Goal: Task Accomplishment & Management: Manage account settings

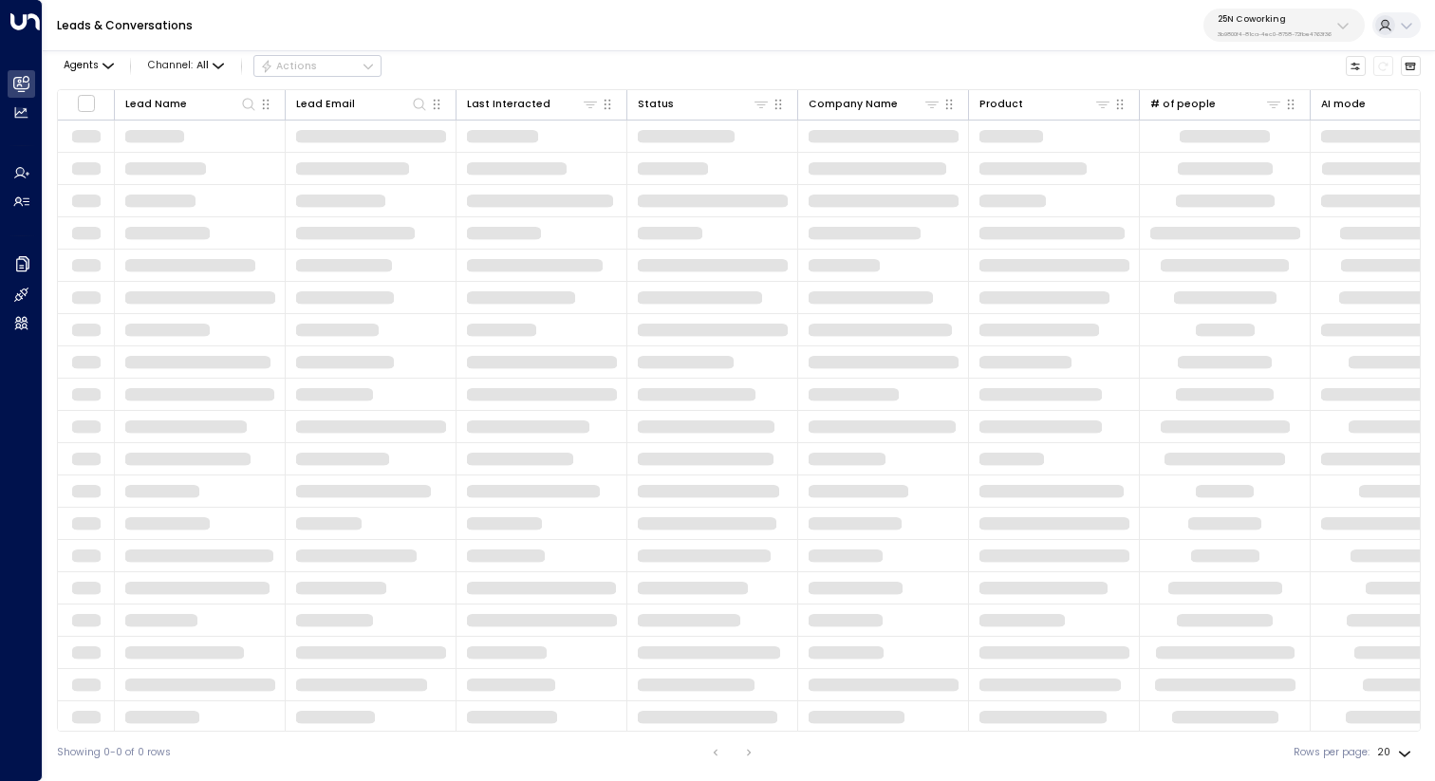
click at [1262, 25] on div "25N Coworking 3b9800f4-81ca-4ec0-8758-72fbe4763f36" at bounding box center [1275, 25] width 114 height 25
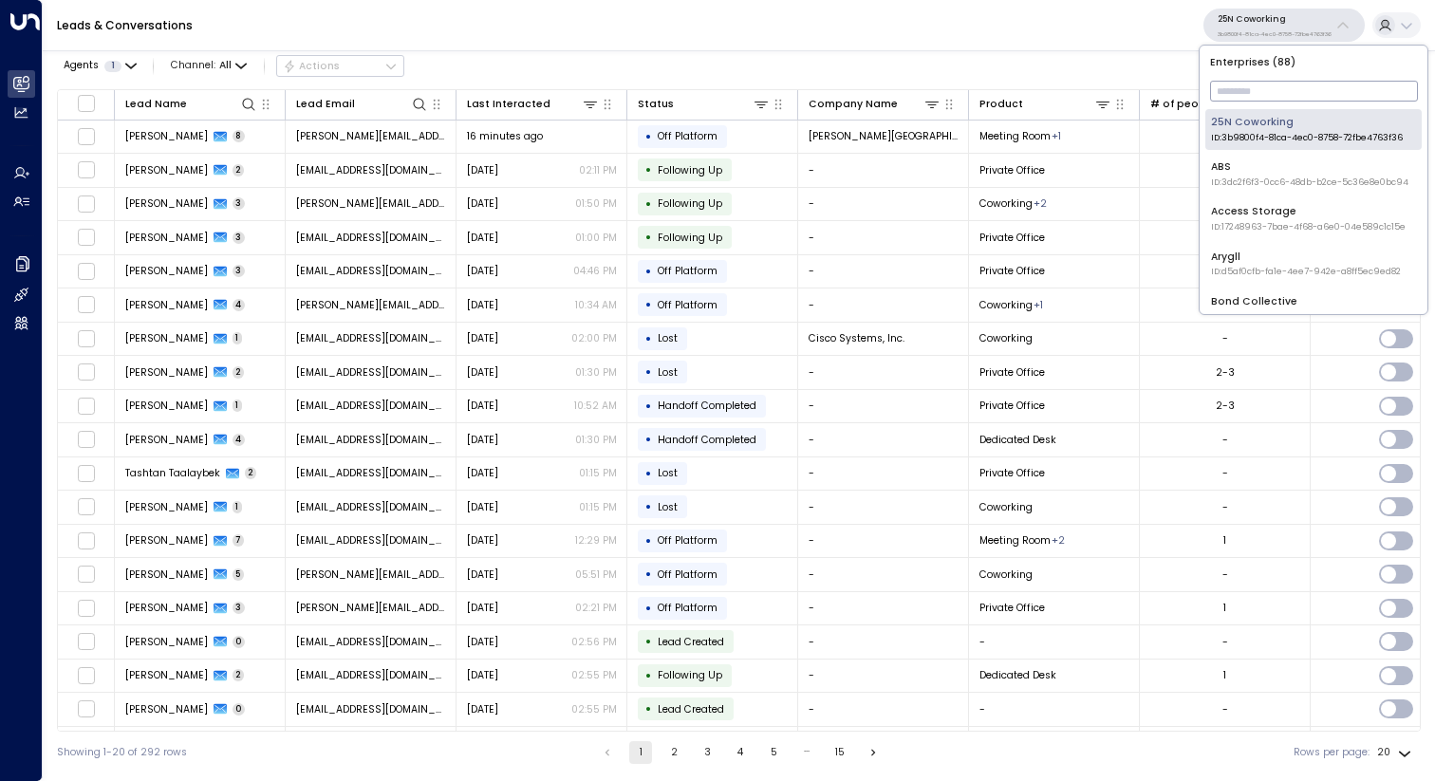
click at [1262, 84] on input "text" at bounding box center [1314, 91] width 208 height 30
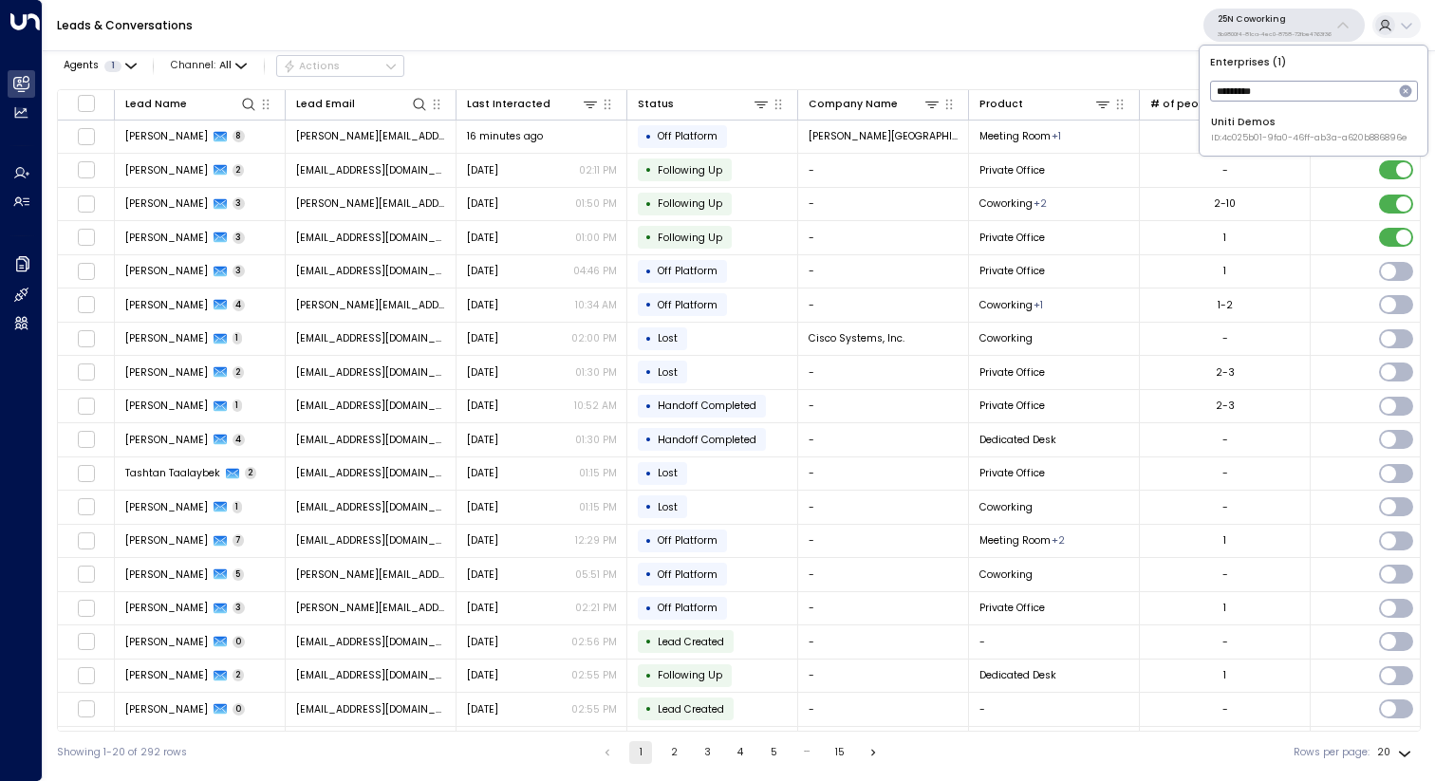
type input "*********"
click at [1262, 120] on div "Uniti Demos ID: 4c025b01-9fa0-46ff-ab3a-a620b886896e" at bounding box center [1309, 129] width 197 height 29
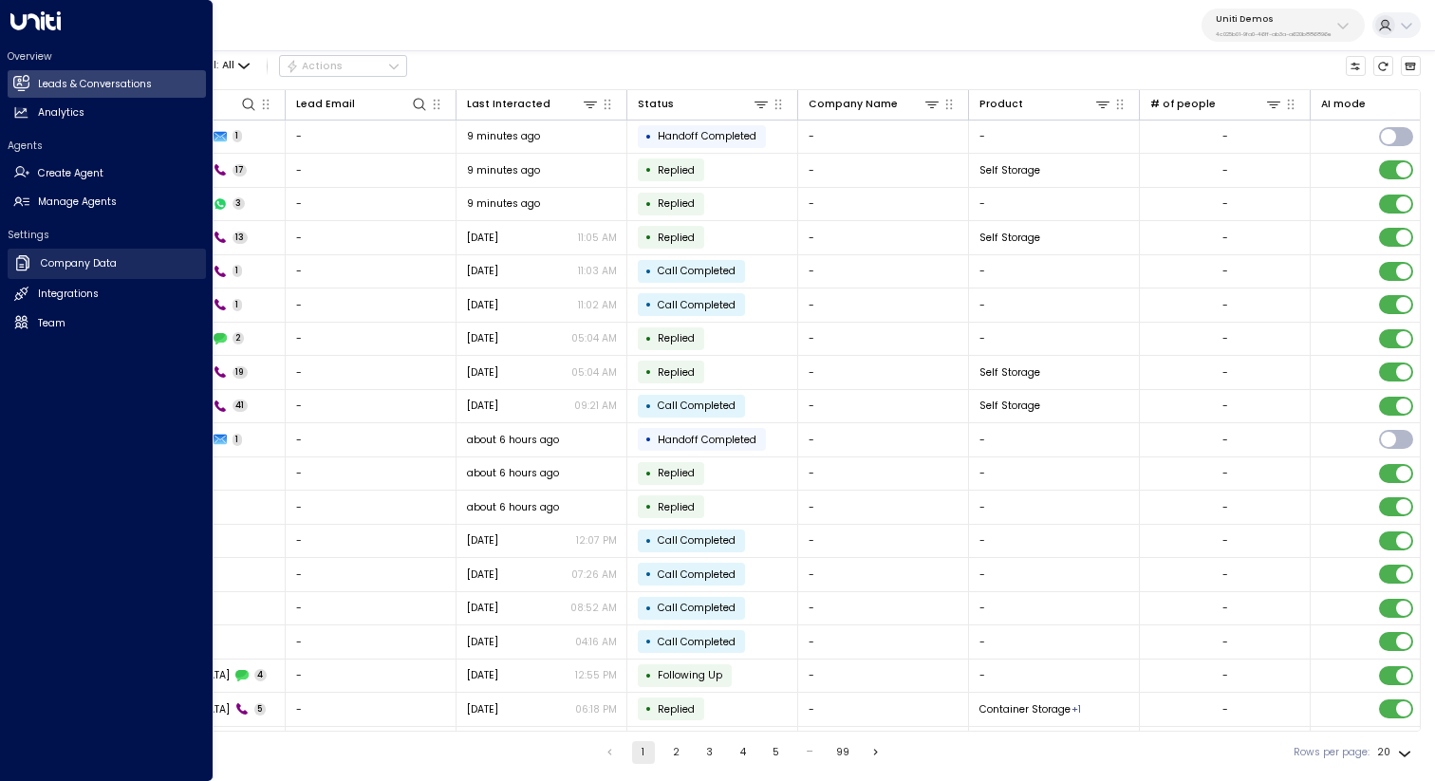
click at [56, 266] on h2 "Company Data" at bounding box center [79, 263] width 76 height 15
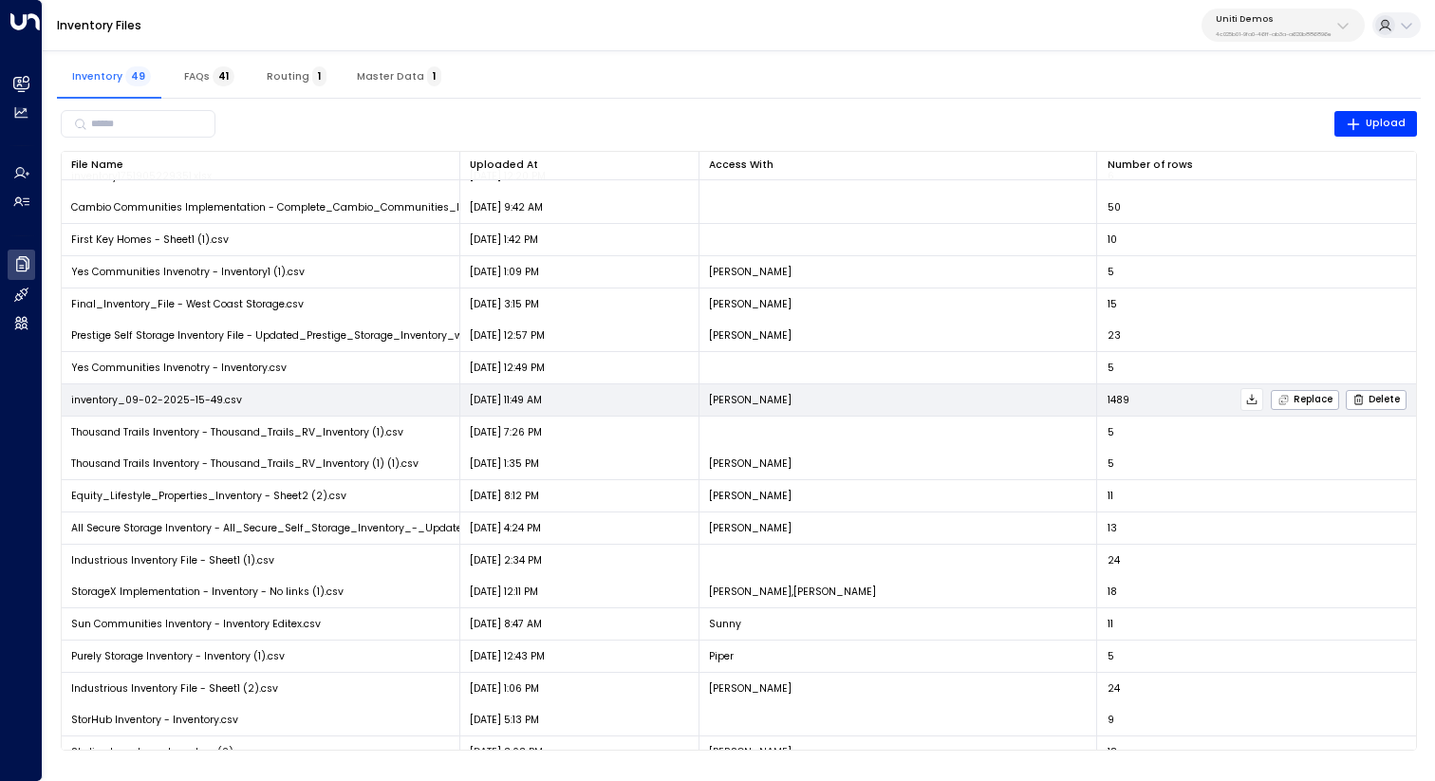
scroll to position [563, 0]
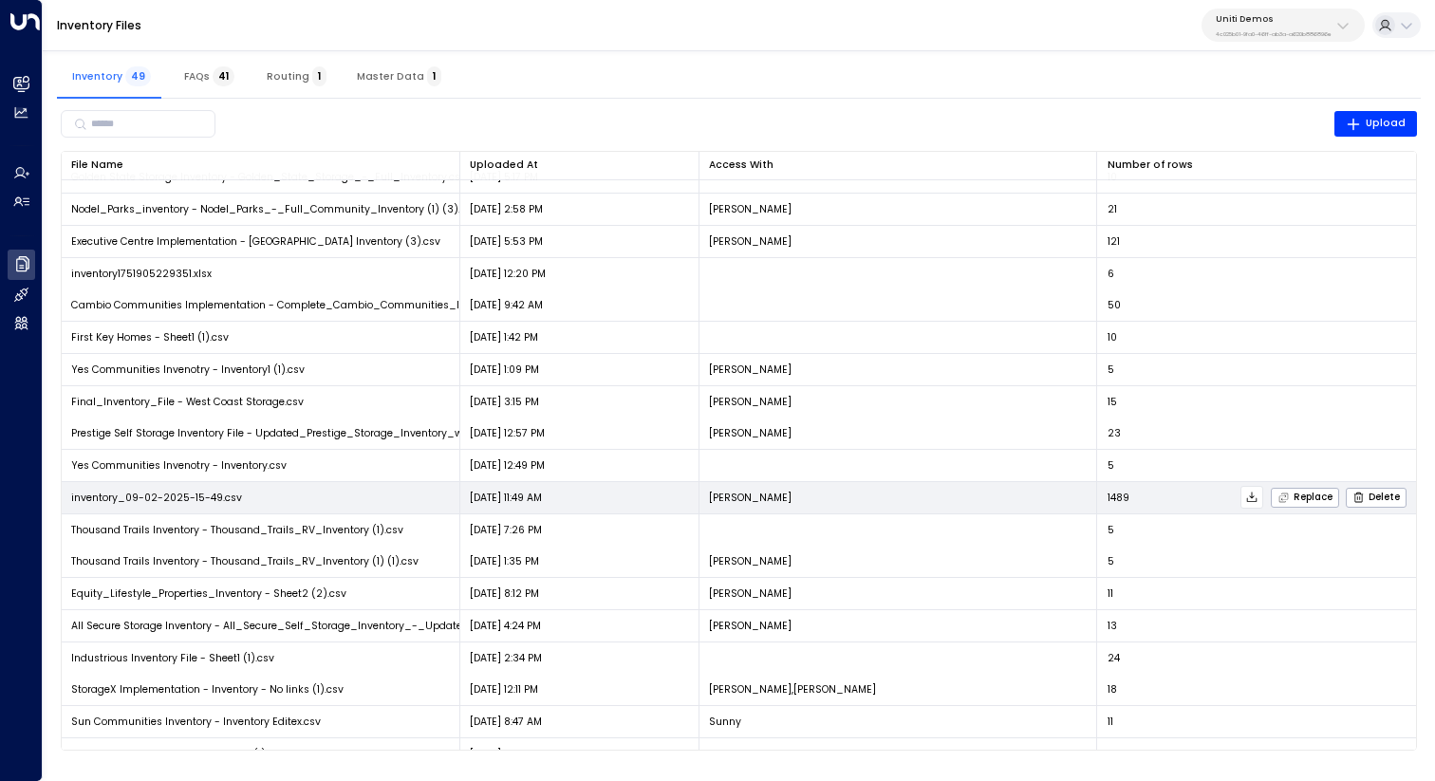
click at [1249, 497] on icon at bounding box center [1252, 498] width 10 height 10
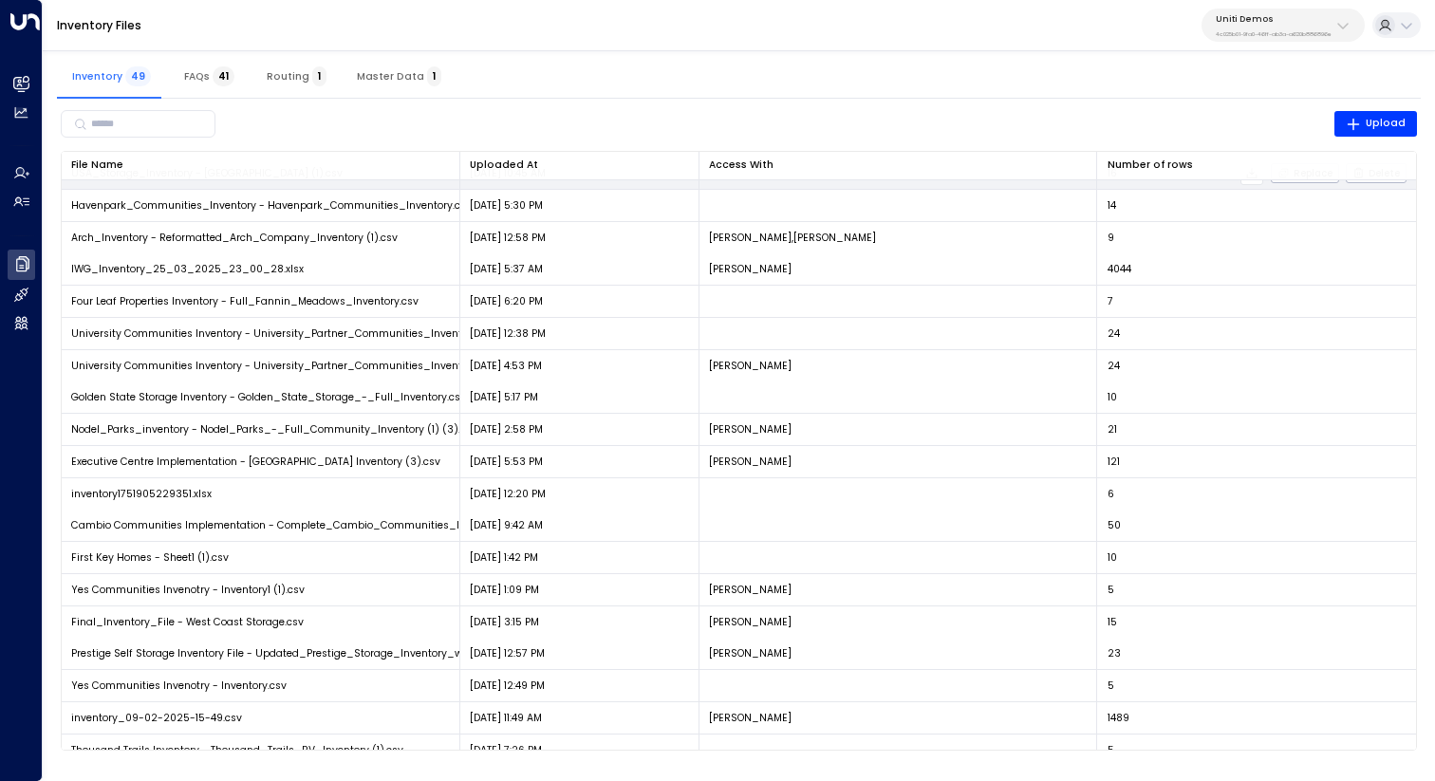
scroll to position [0, 0]
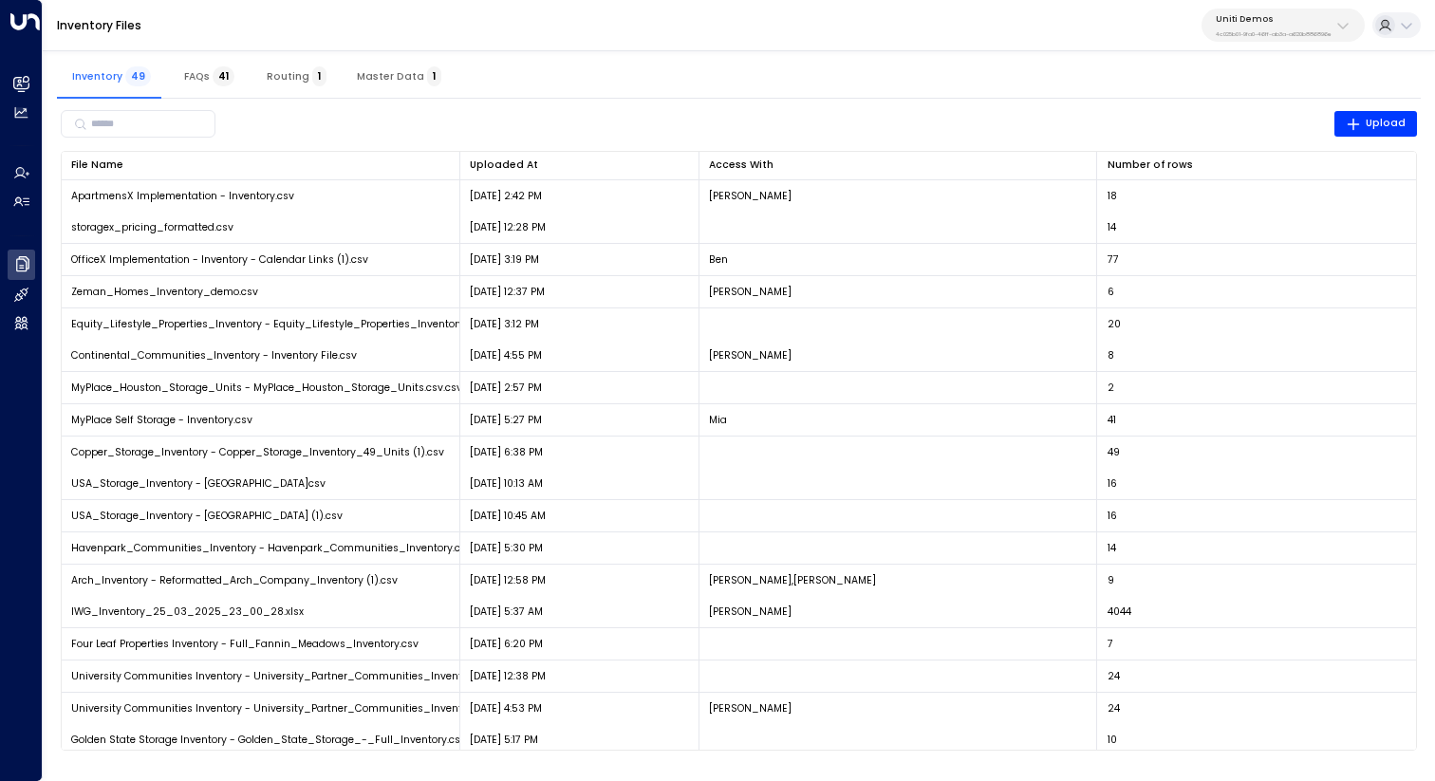
click at [1252, 31] on p "4c025b01-9fa0-46ff-ab3a-a620b886896e" at bounding box center [1274, 34] width 116 height 8
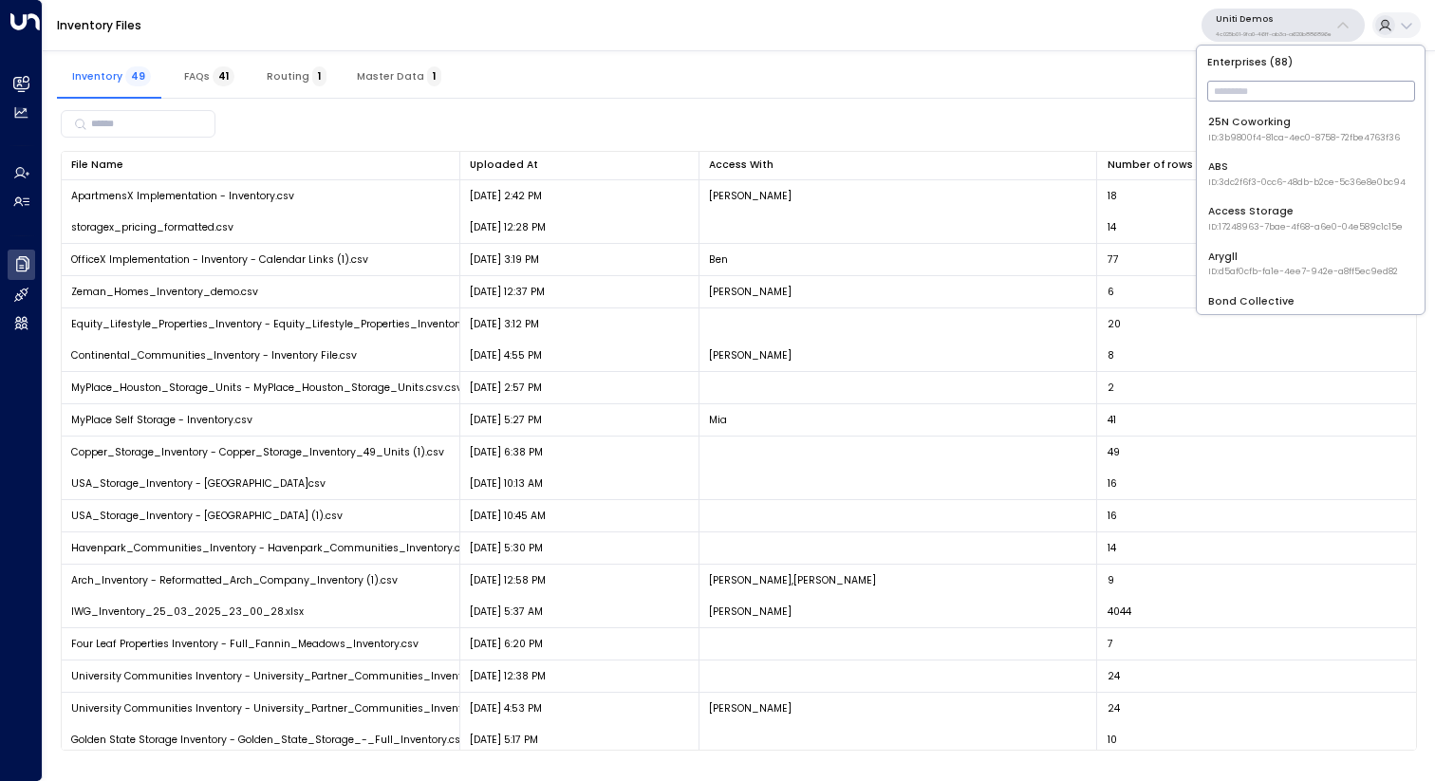
click at [1230, 87] on input "text" at bounding box center [1312, 91] width 208 height 30
type input "*****"
click at [1256, 126] on div "U Store It ID: 58c4b32c-92b1-4356-be9b-1247e2c02228" at bounding box center [1307, 129] width 196 height 29
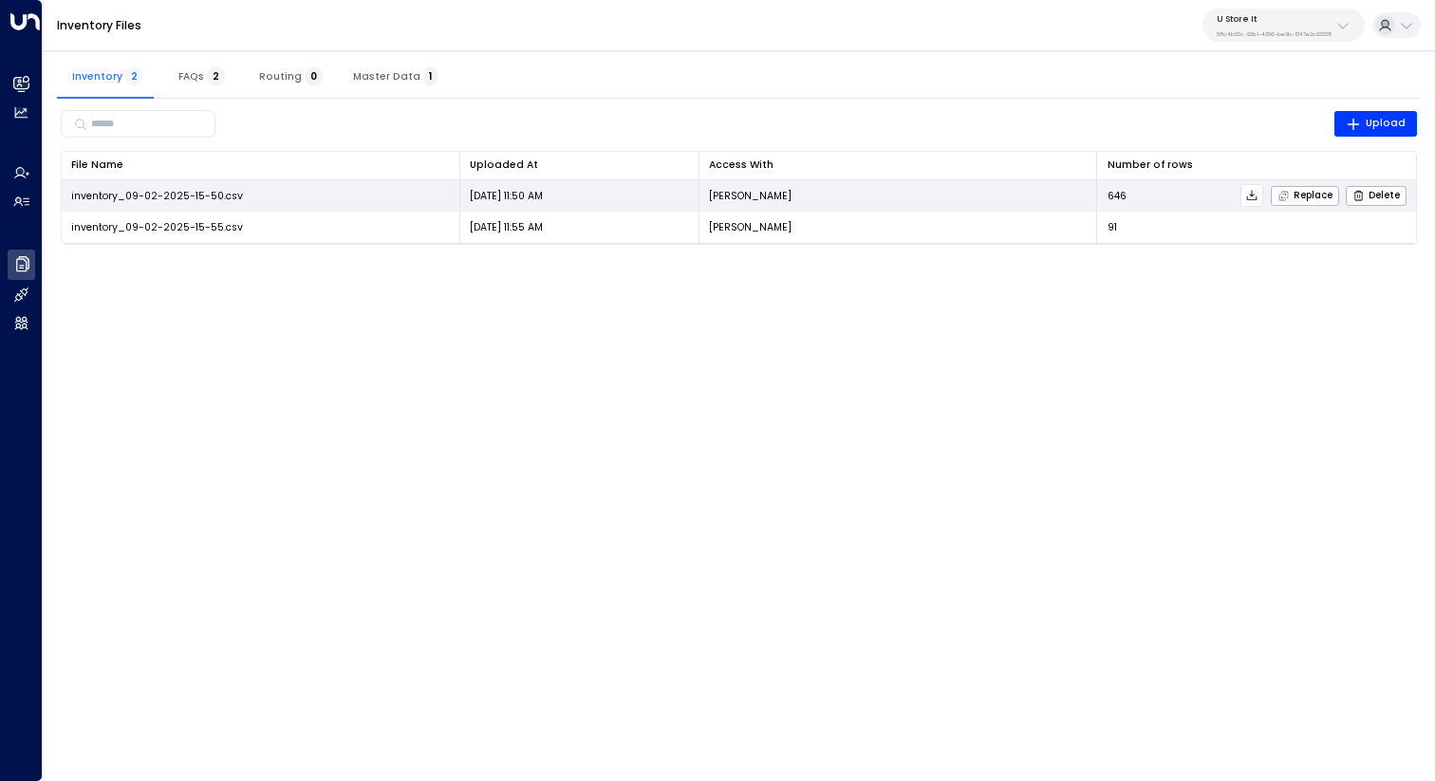
click at [1253, 194] on icon at bounding box center [1252, 195] width 10 height 10
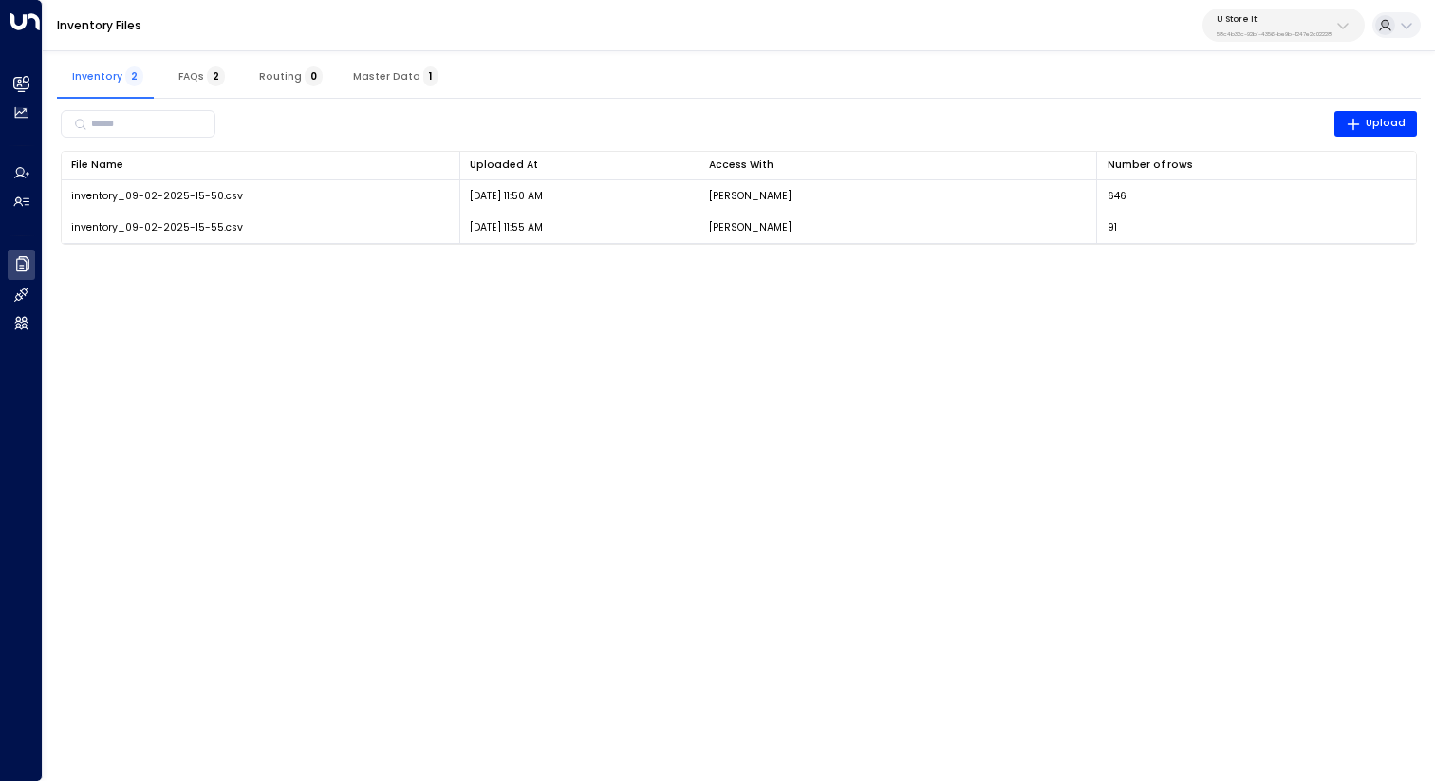
click at [1291, 24] on p "U Store It" at bounding box center [1274, 18] width 115 height 11
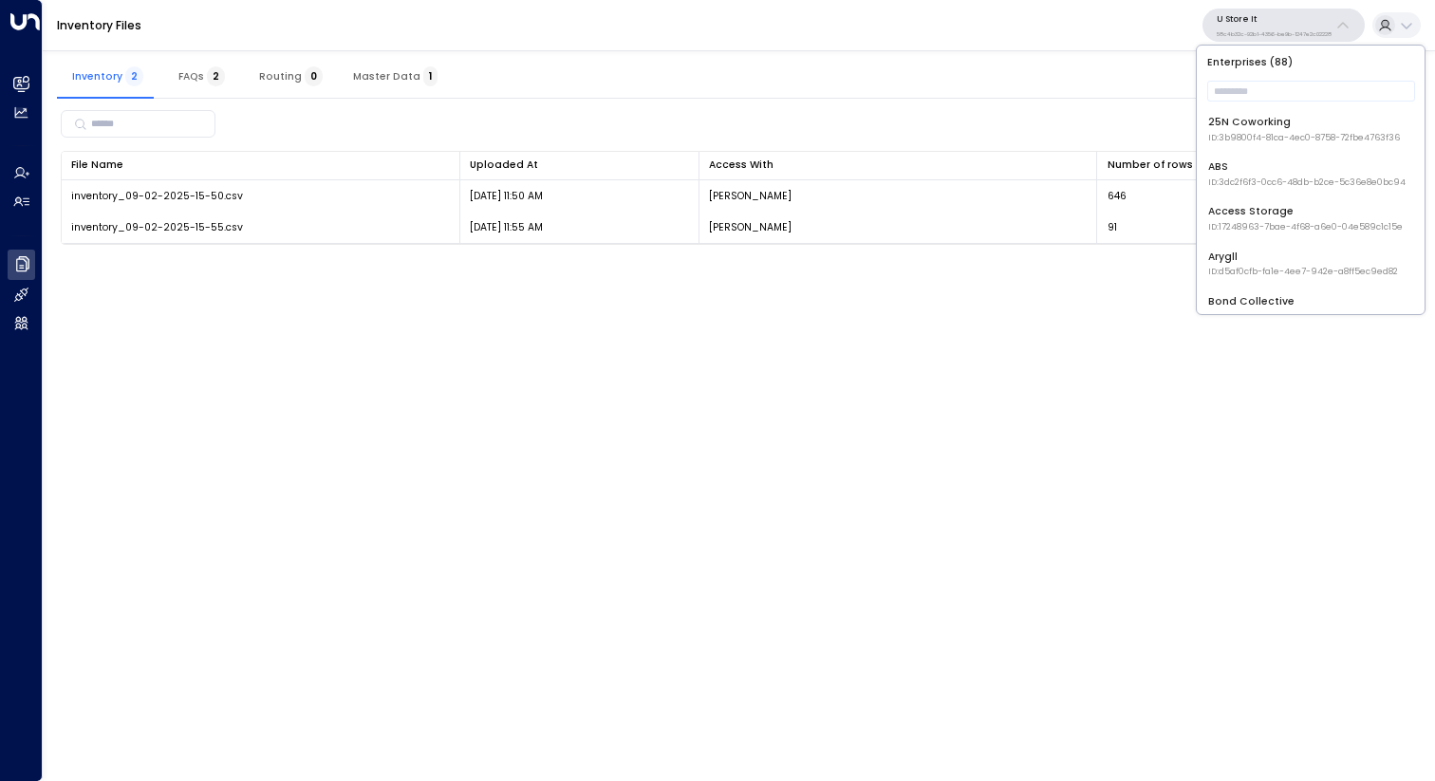
click at [1291, 24] on p "U Store It" at bounding box center [1274, 18] width 115 height 11
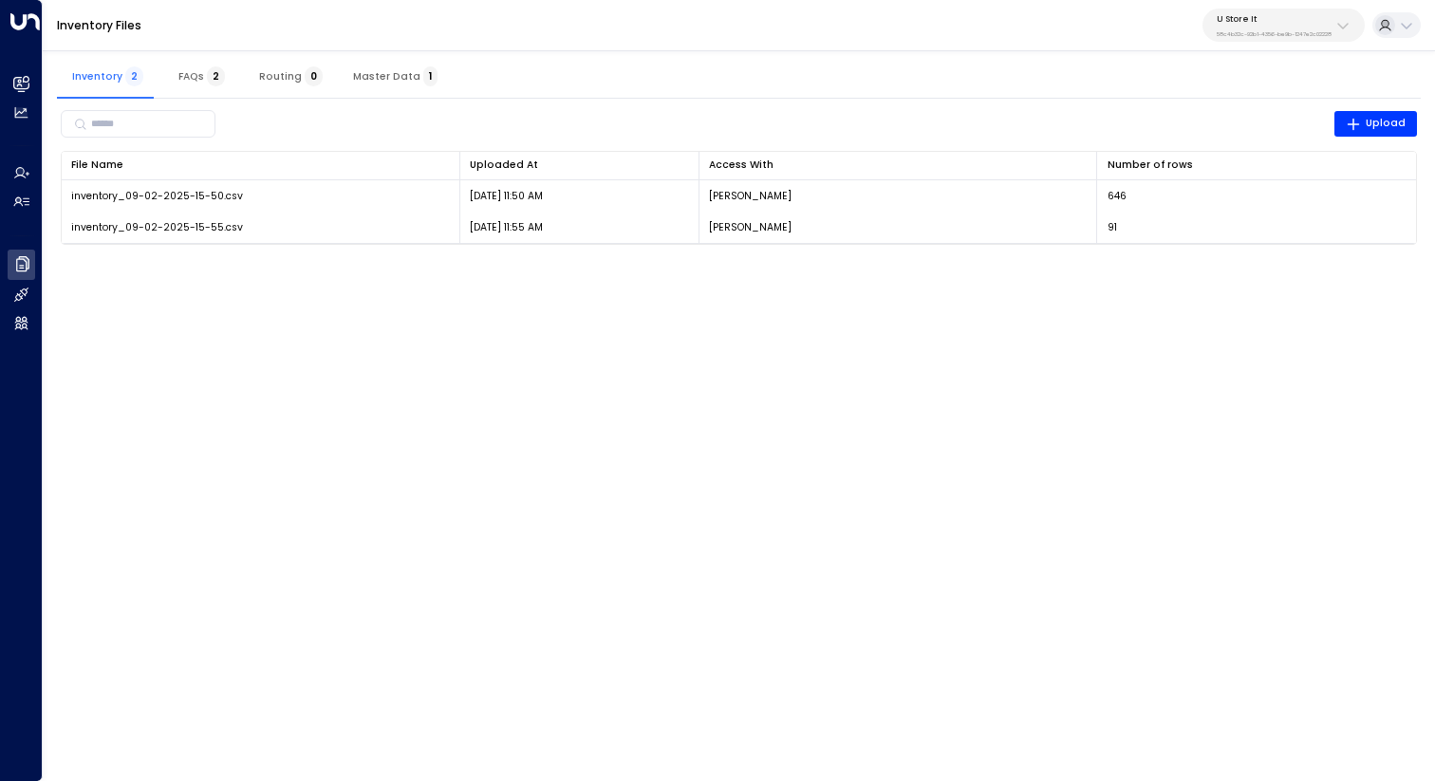
click at [1291, 24] on p "U Store It" at bounding box center [1274, 18] width 115 height 11
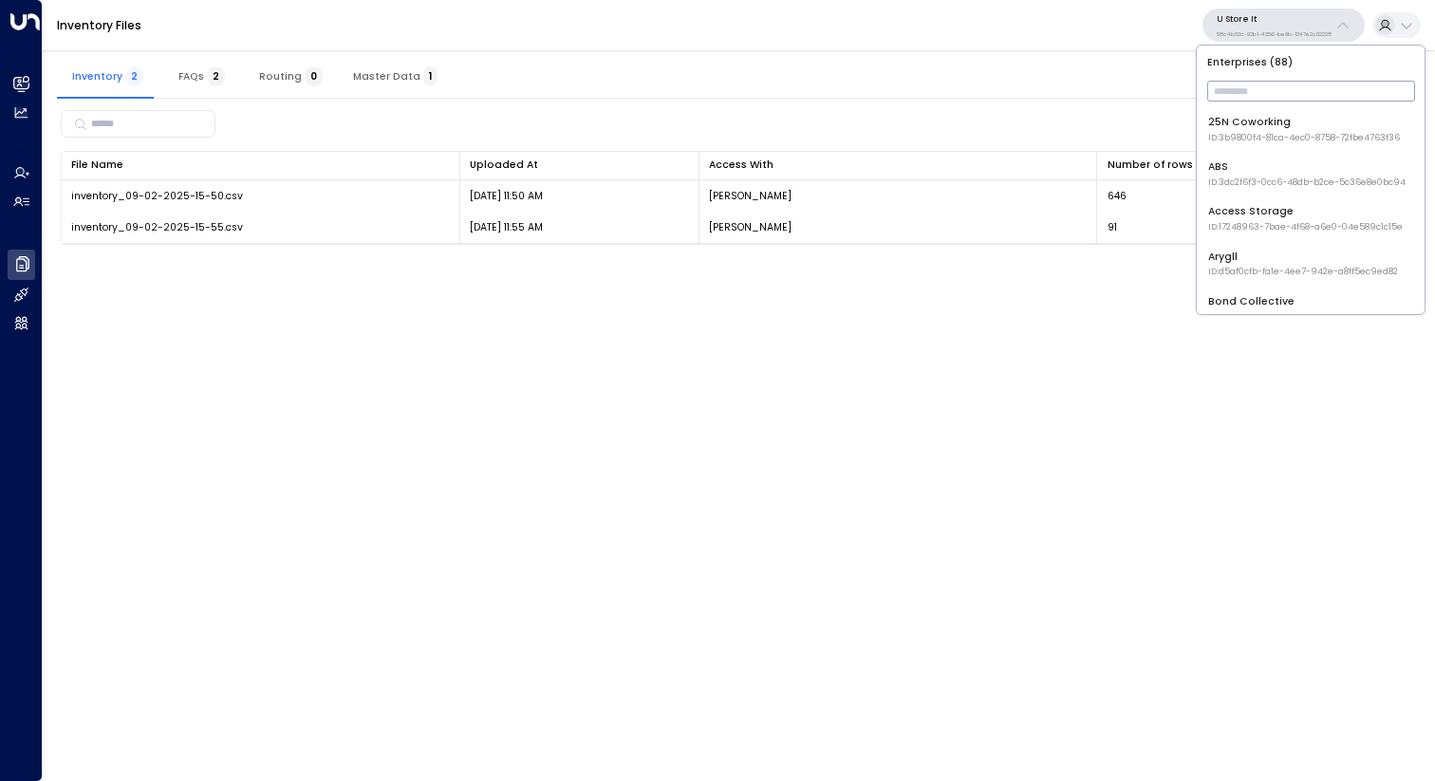
click at [1267, 83] on input "text" at bounding box center [1312, 91] width 208 height 30
type input "********"
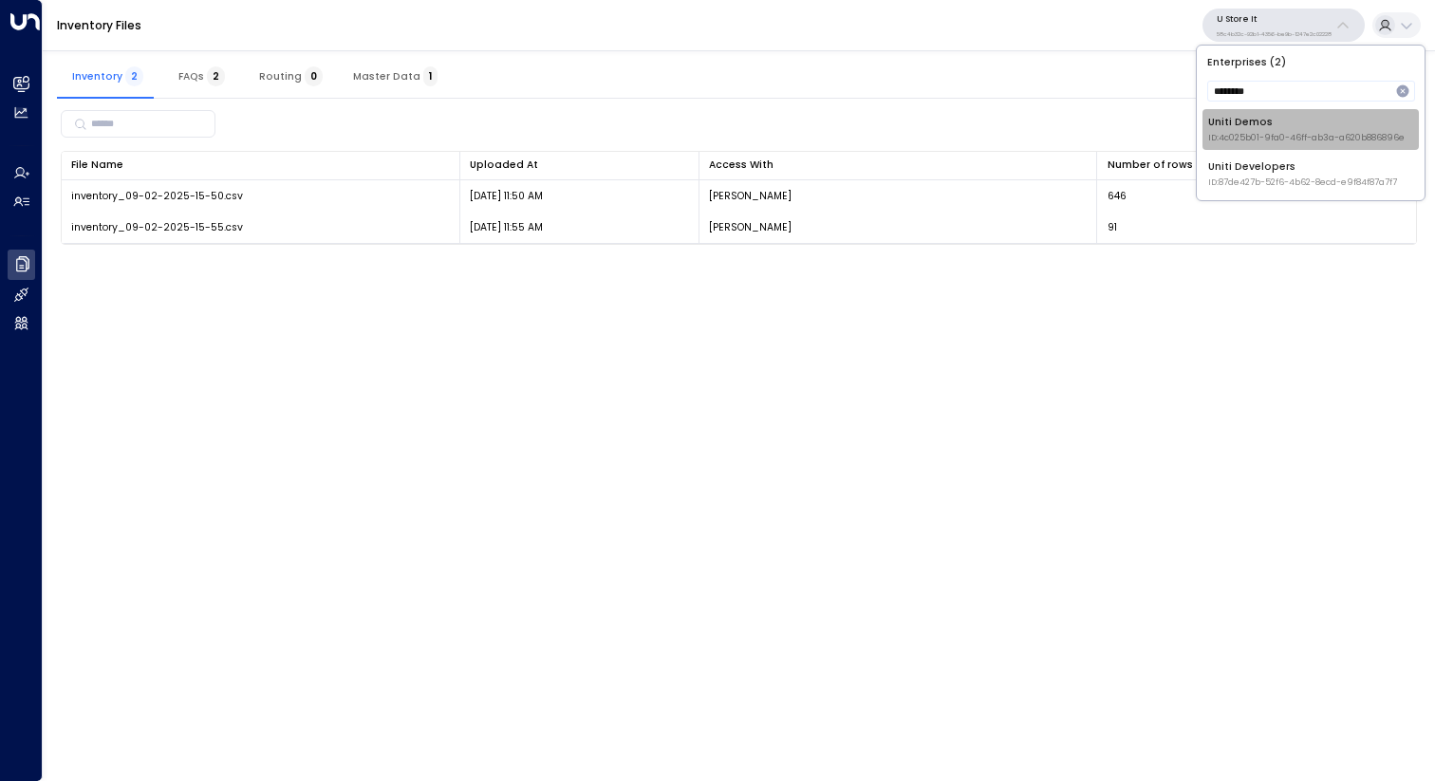
click at [1278, 115] on div "Uniti Demos ID: 4c025b01-9fa0-46ff-ab3a-a620b886896e" at bounding box center [1307, 129] width 197 height 29
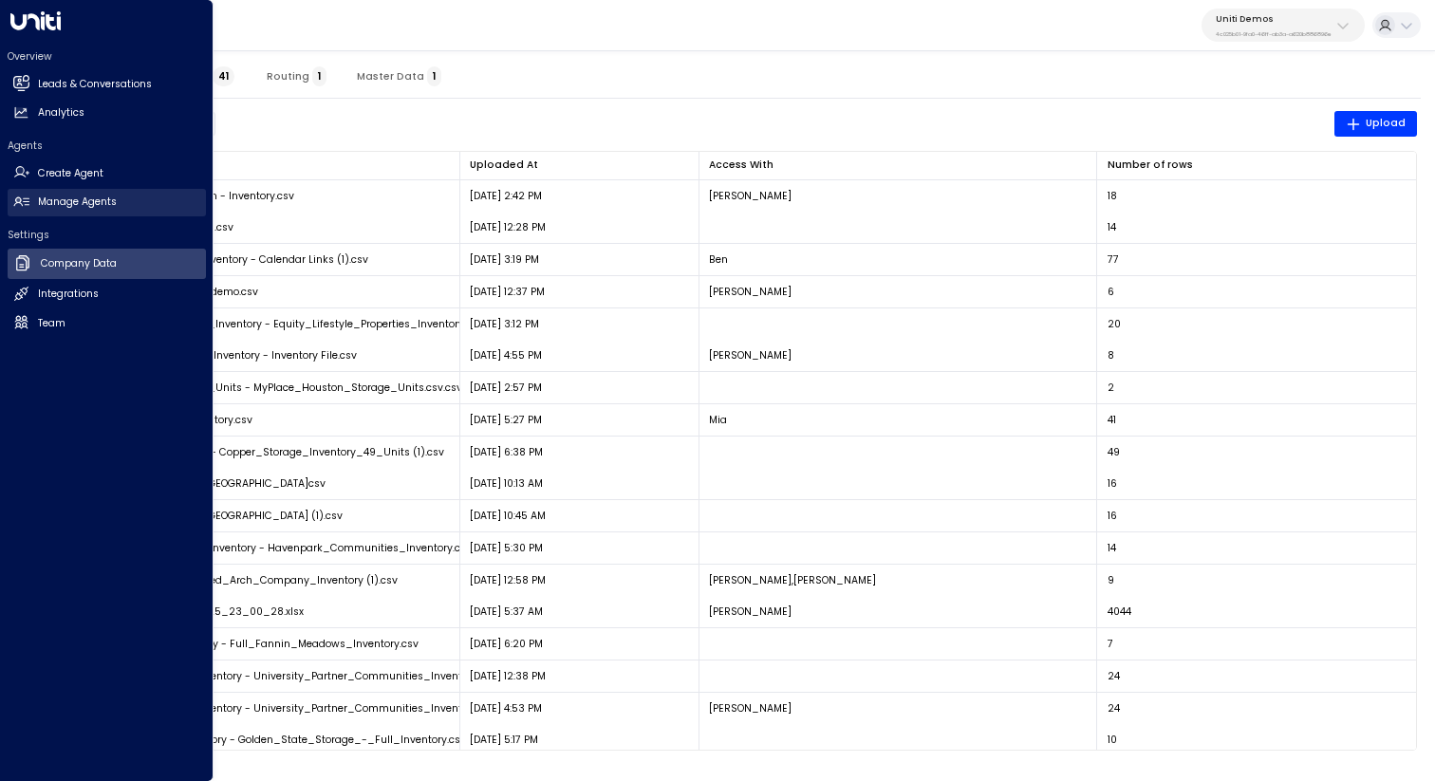
click at [97, 204] on h2 "Manage Agents" at bounding box center [77, 202] width 79 height 15
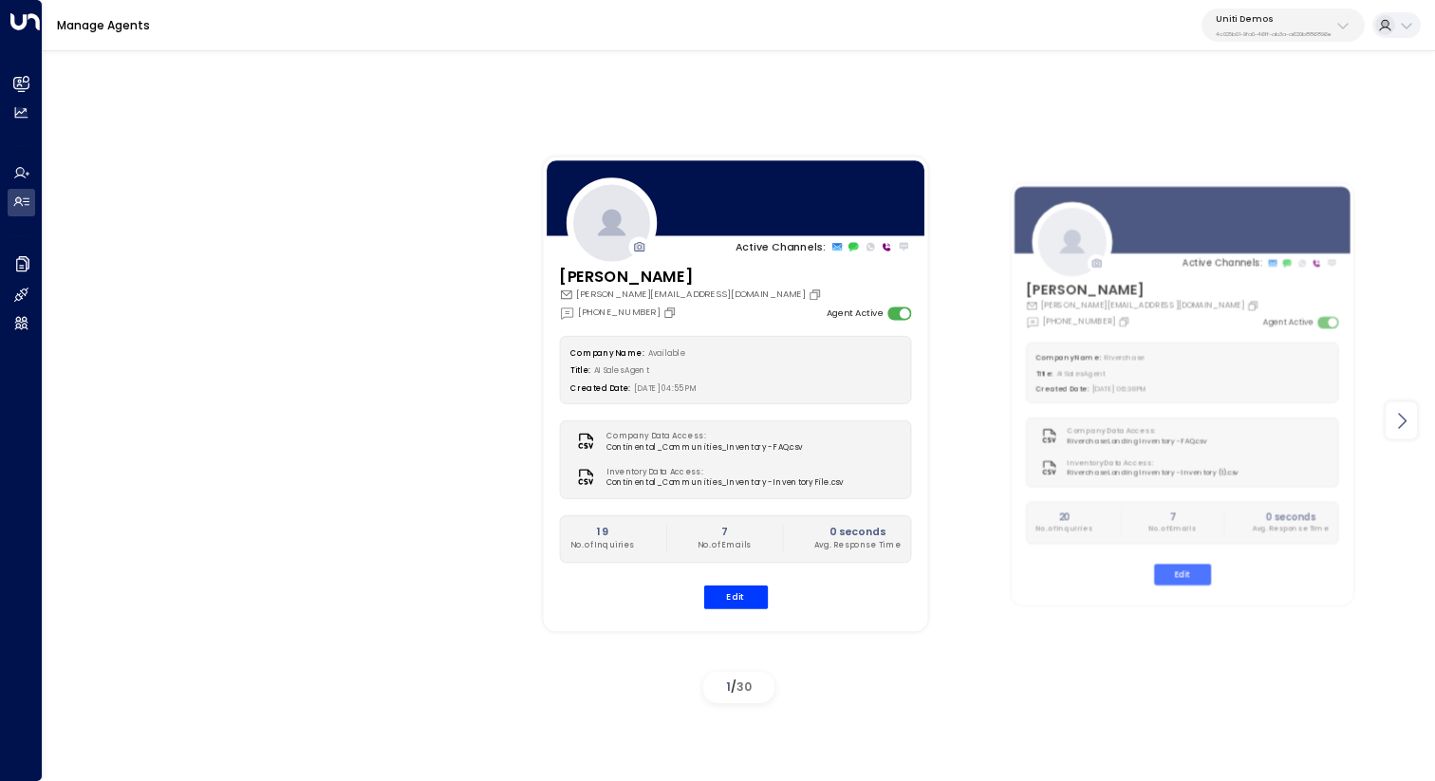
click at [1402, 420] on icon at bounding box center [1402, 420] width 23 height 23
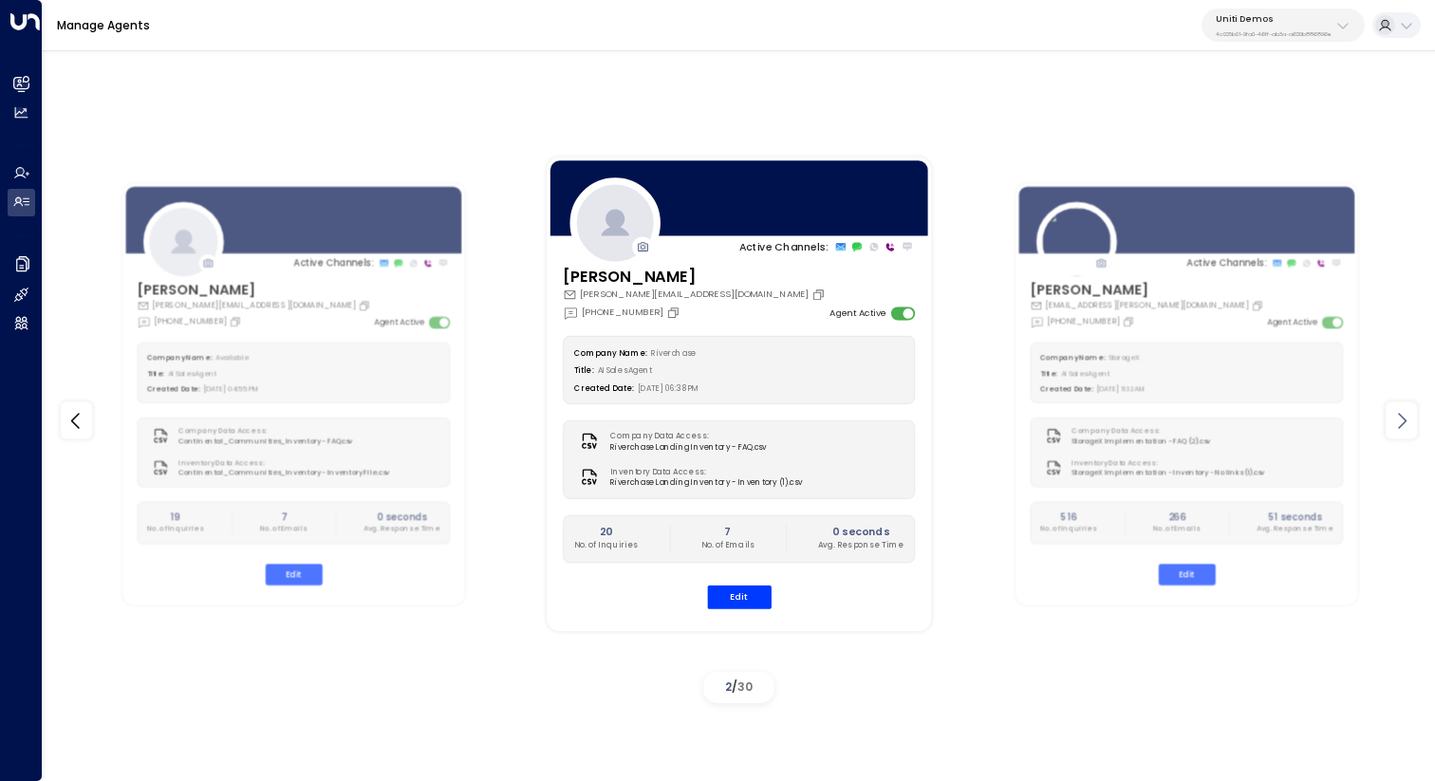
click at [1402, 420] on icon at bounding box center [1402, 420] width 23 height 23
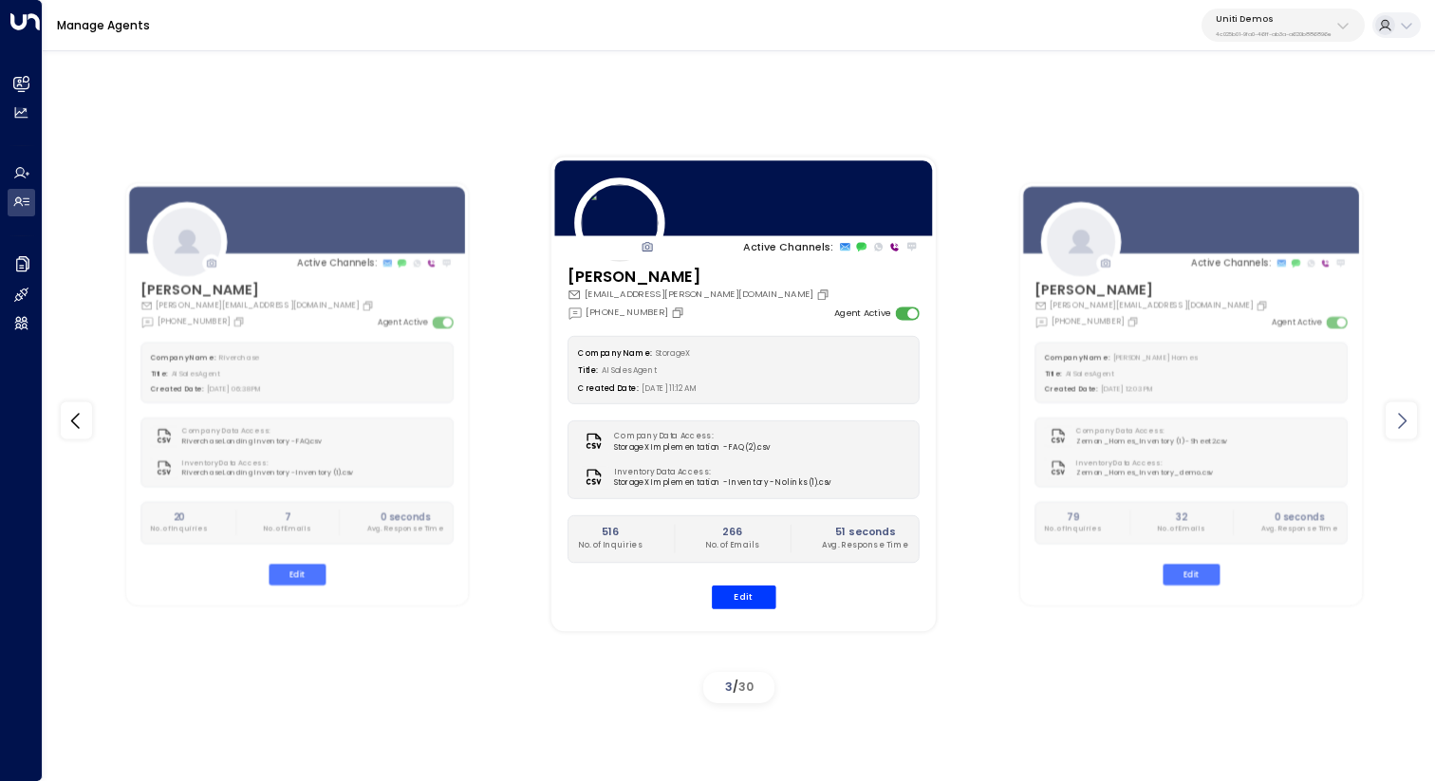
click at [1402, 420] on icon at bounding box center [1402, 420] width 23 height 23
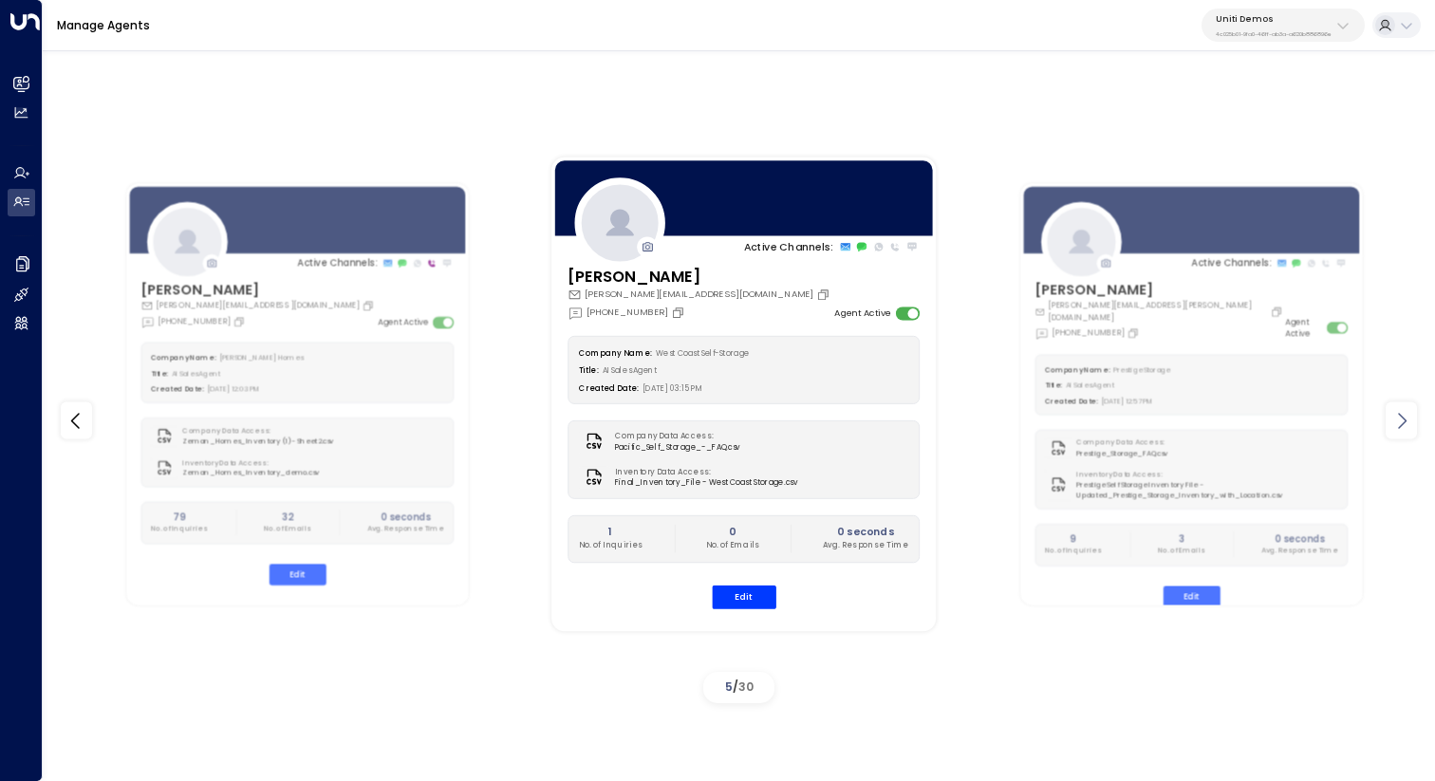
click at [1402, 420] on icon at bounding box center [1402, 420] width 23 height 23
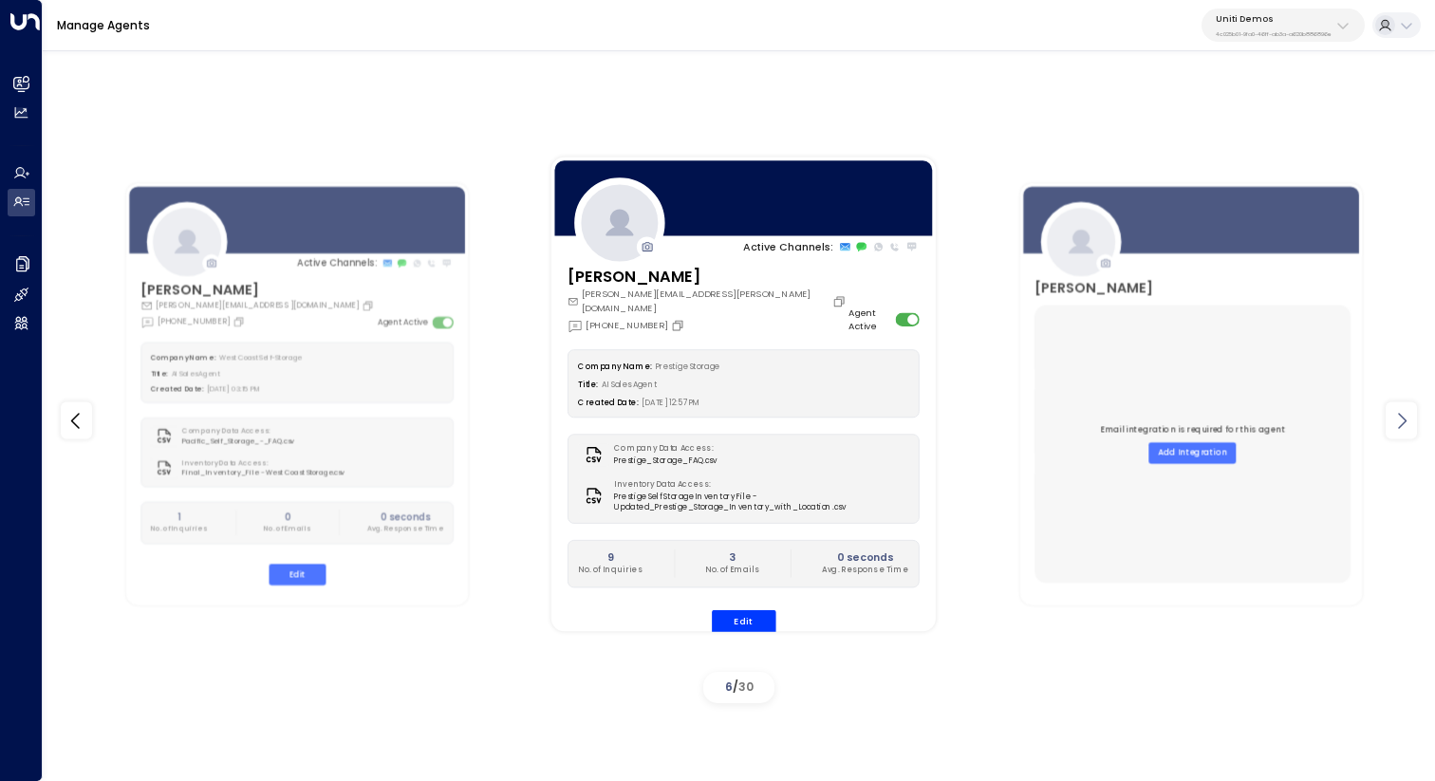
click at [1402, 420] on icon at bounding box center [1402, 420] width 23 height 23
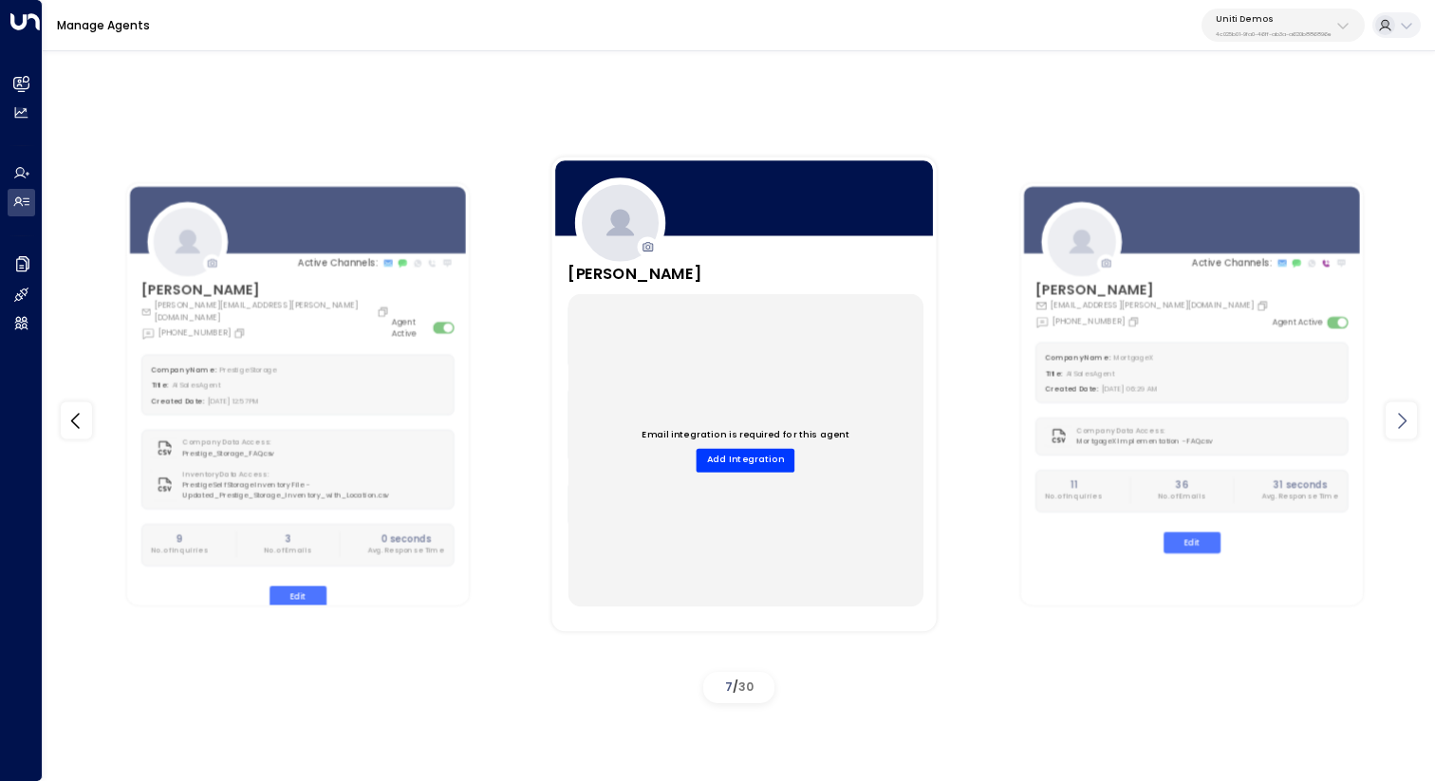
click at [1402, 420] on icon at bounding box center [1402, 420] width 23 height 23
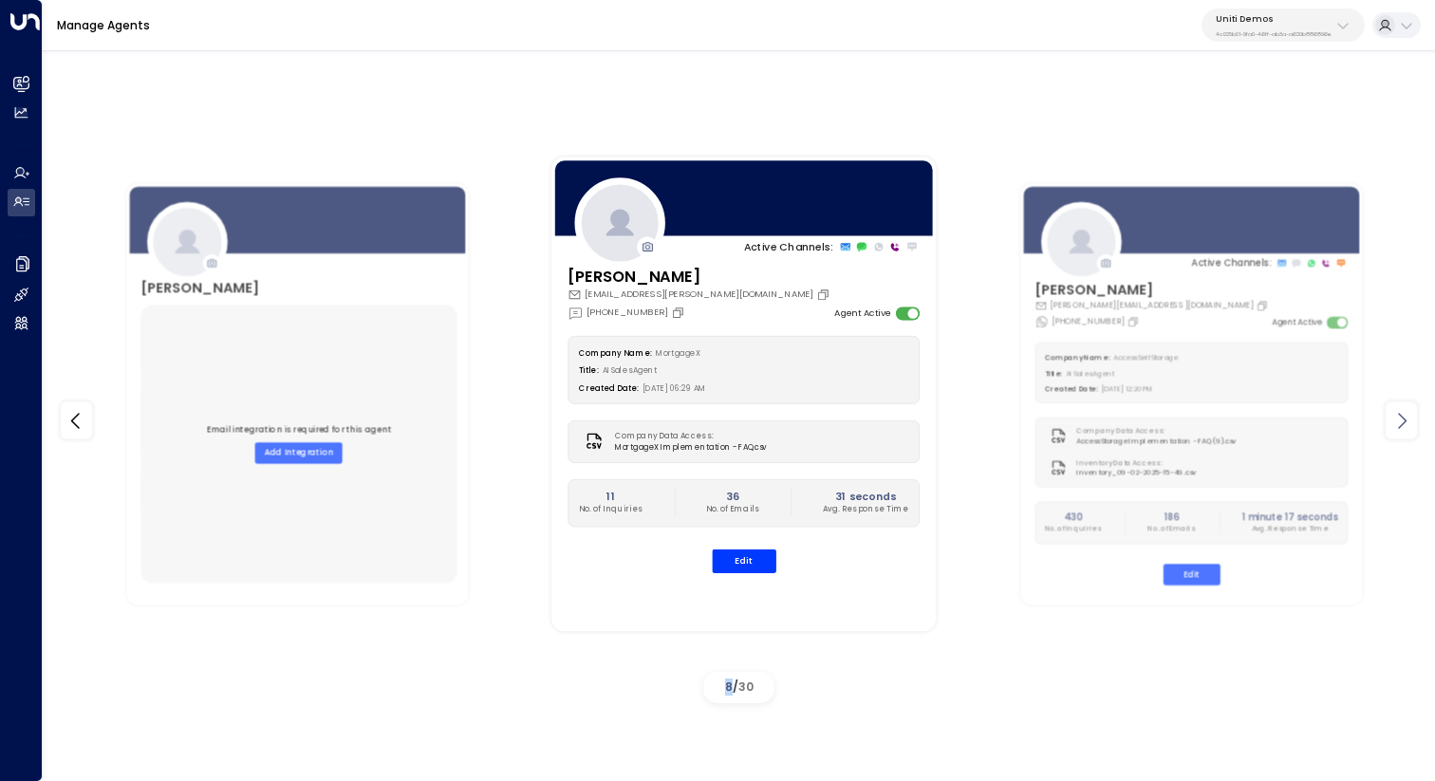
click at [1402, 420] on icon at bounding box center [1402, 420] width 23 height 23
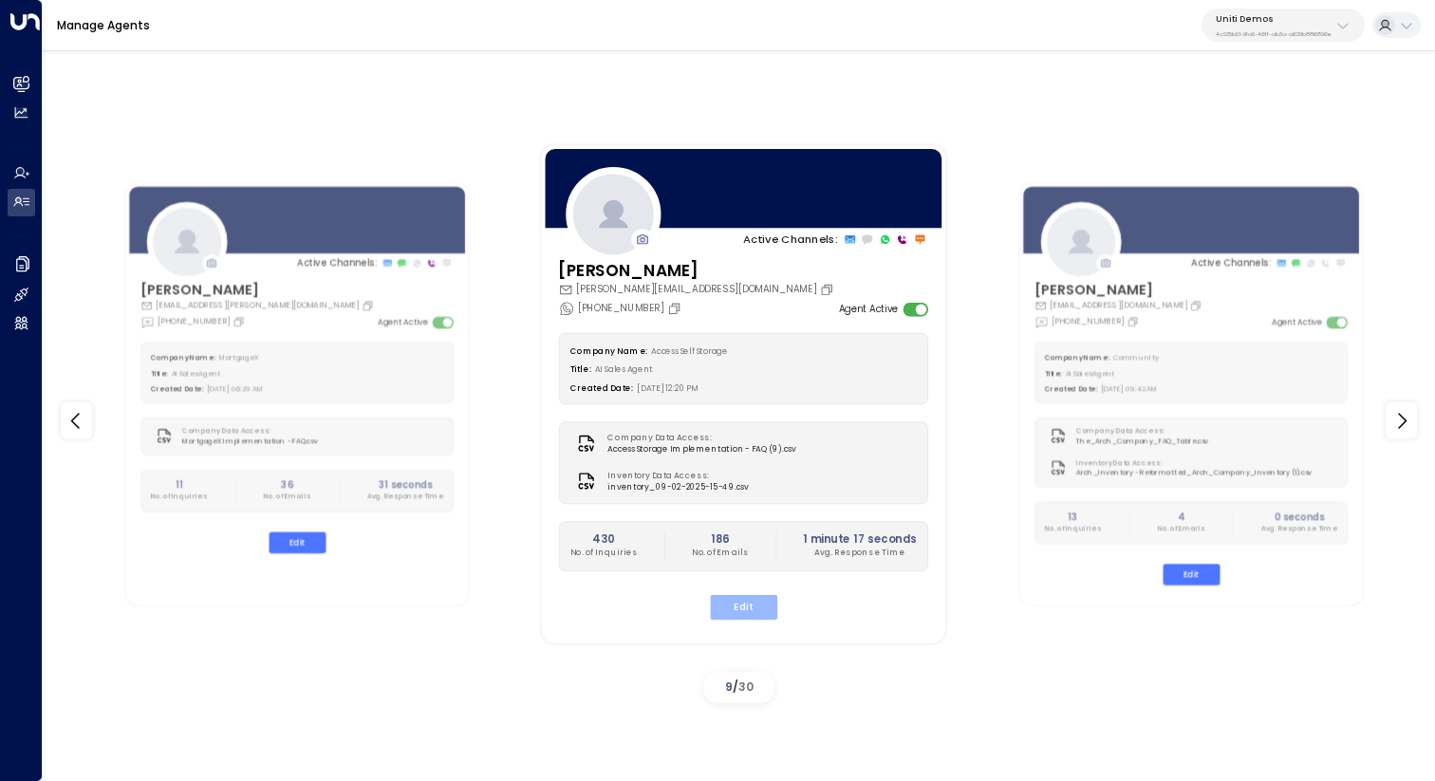
click at [748, 608] on button "Edit" at bounding box center [743, 607] width 67 height 25
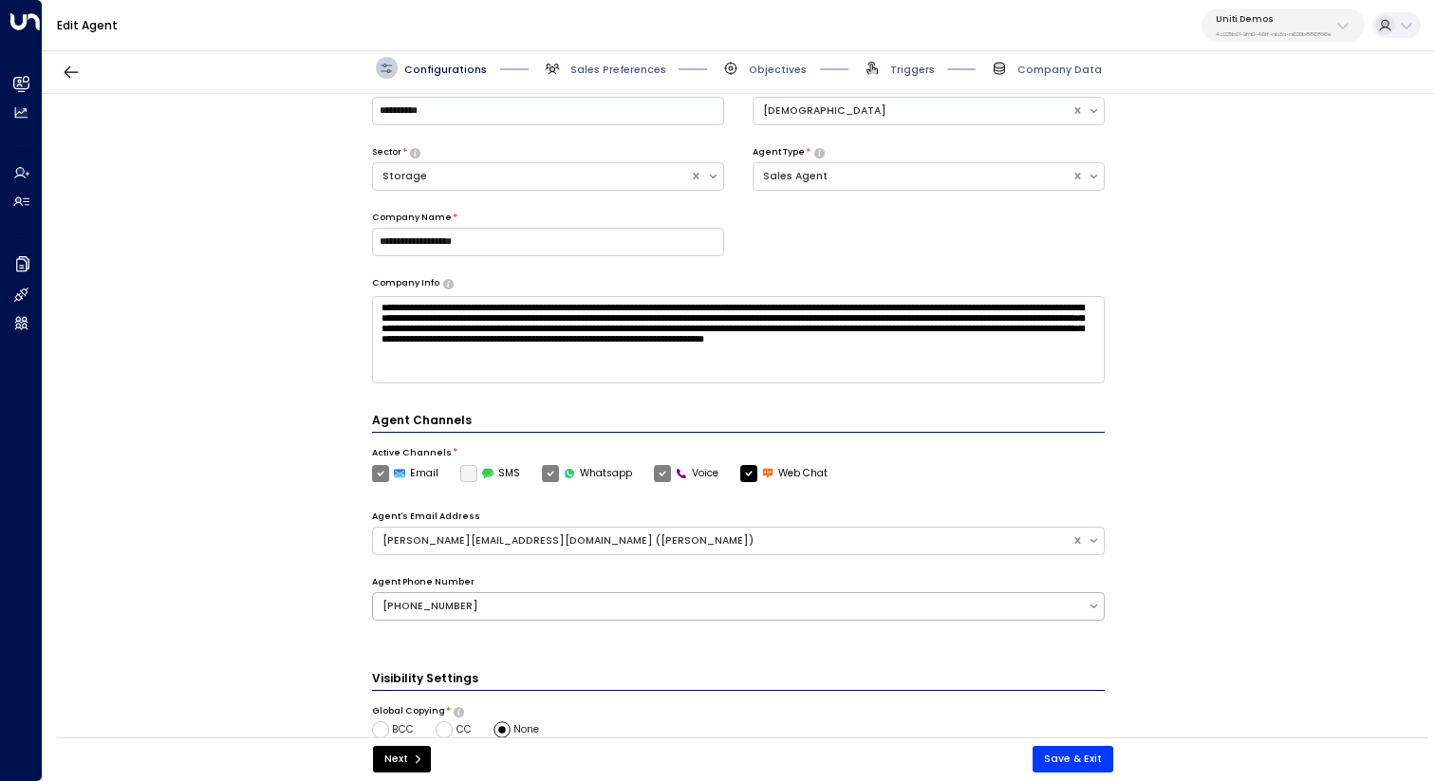
scroll to position [352, 0]
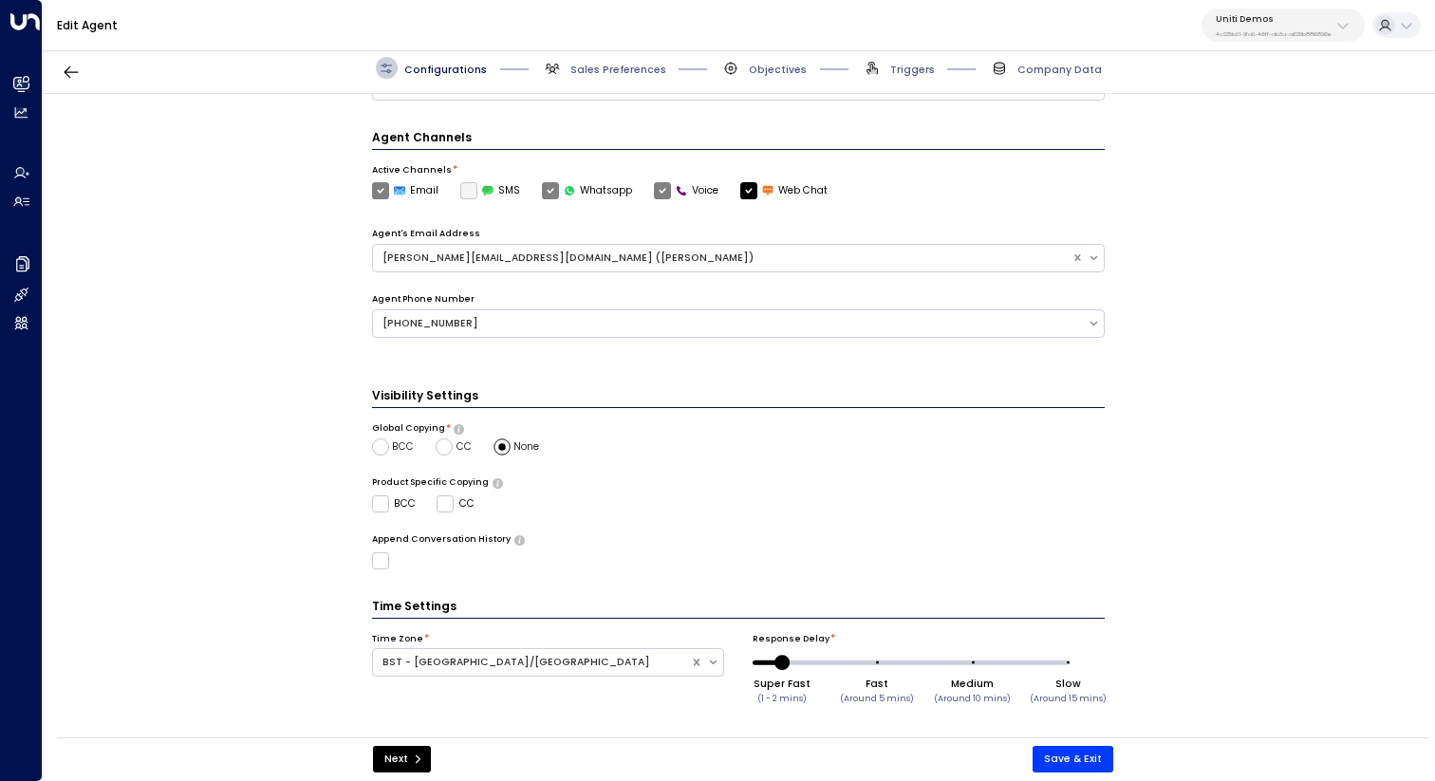
click at [604, 53] on div "Configurations Sales Preferences Objectives Triggers Company Data" at bounding box center [739, 68] width 1393 height 51
click at [605, 62] on span "Sales Preferences" at bounding box center [604, 68] width 124 height 22
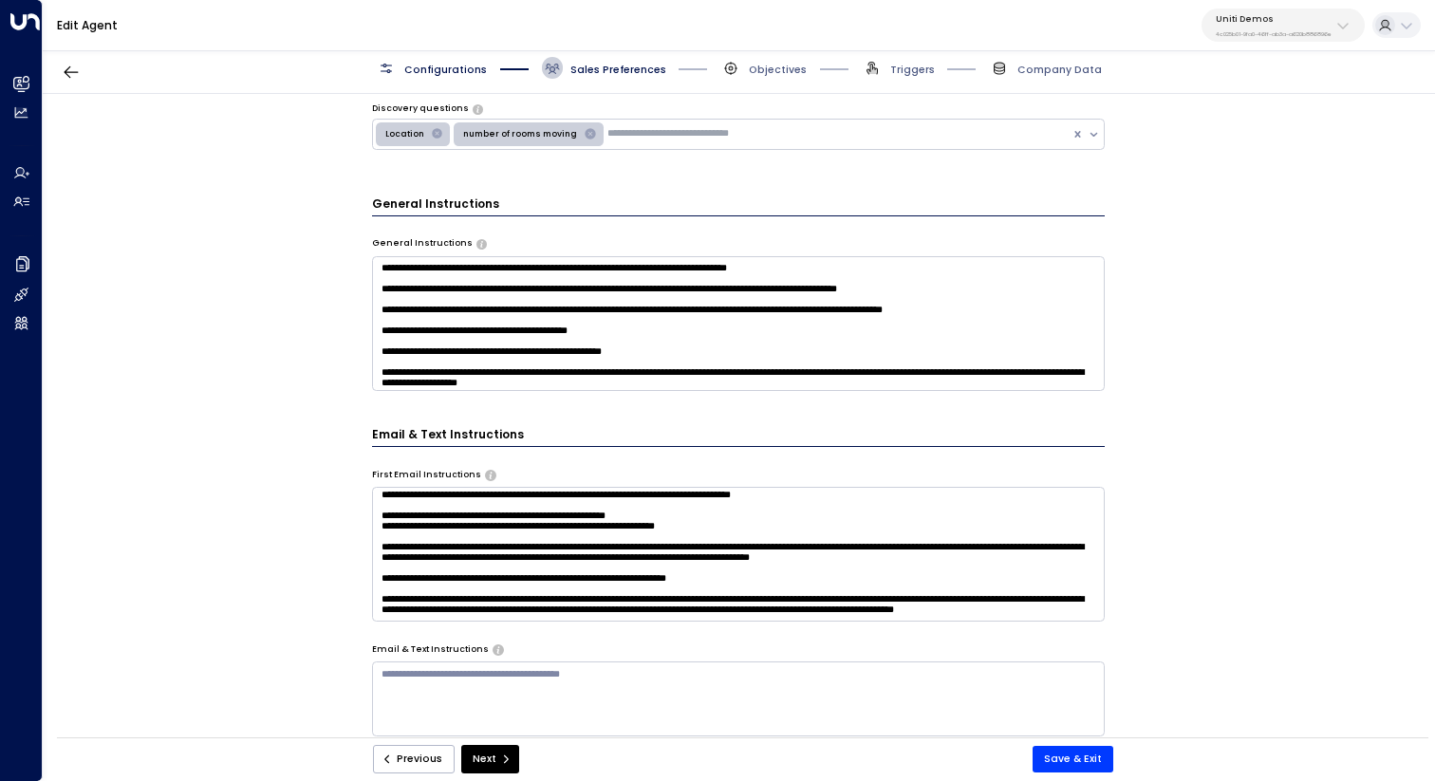
scroll to position [555, 0]
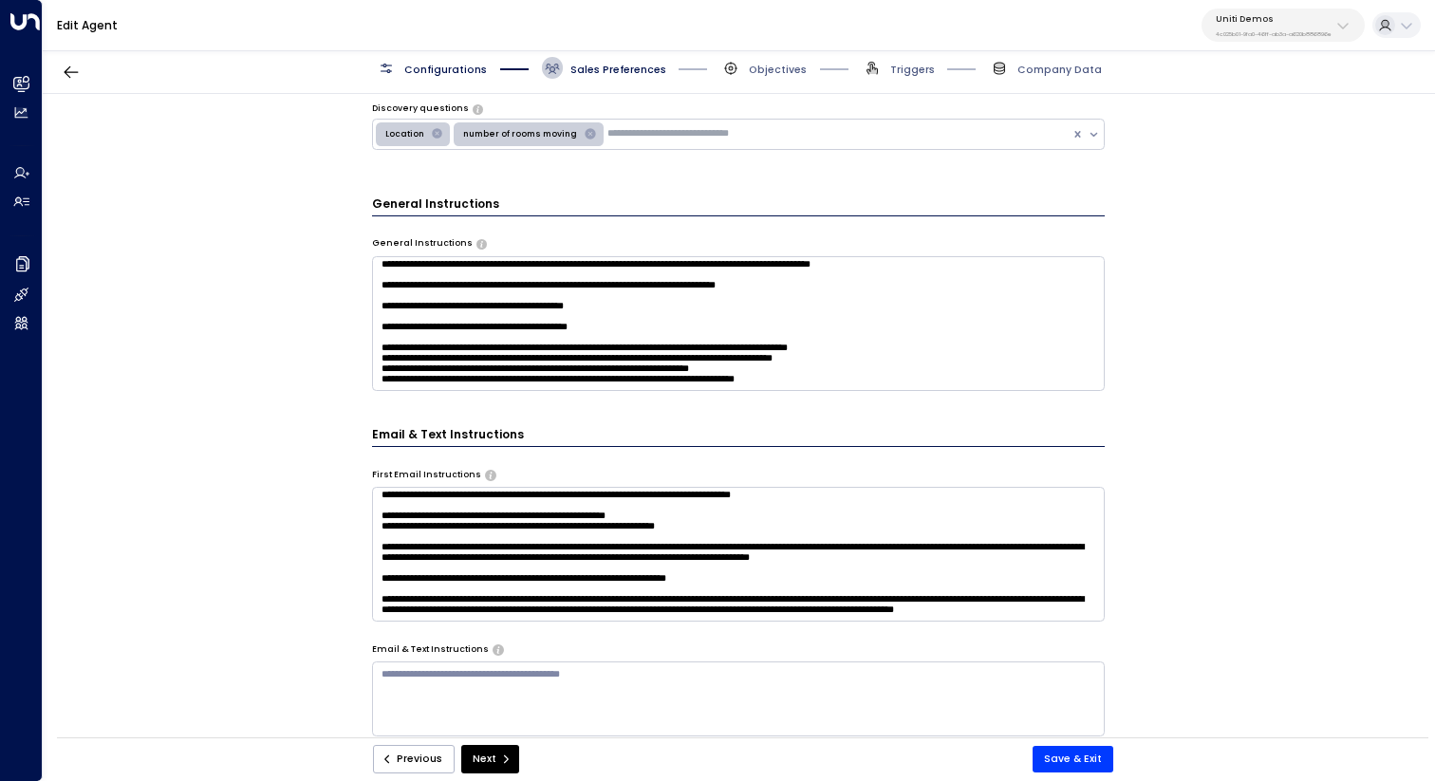
click at [1223, 284] on div "**********" at bounding box center [739, 420] width 1392 height 653
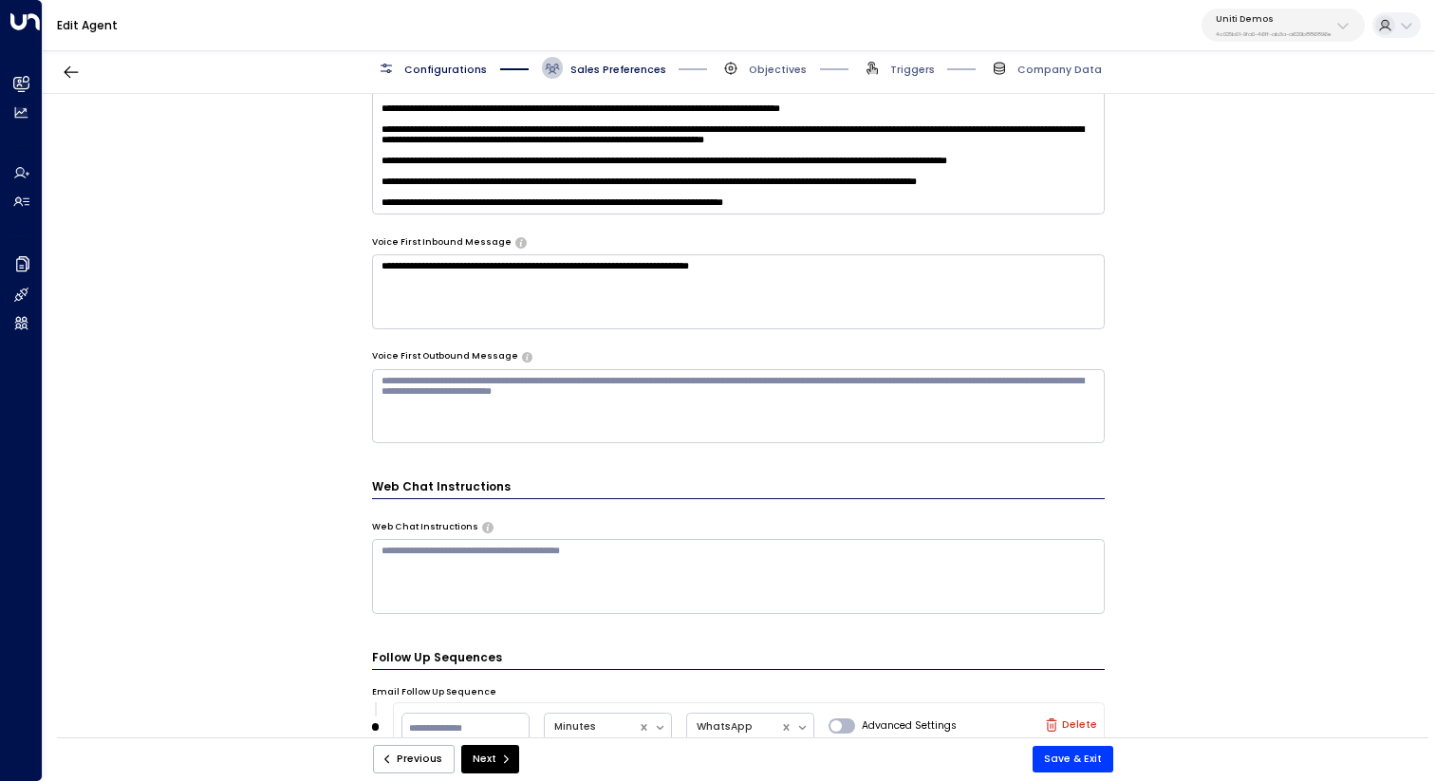
scroll to position [331, 0]
click at [756, 66] on span "Objectives" at bounding box center [778, 70] width 58 height 14
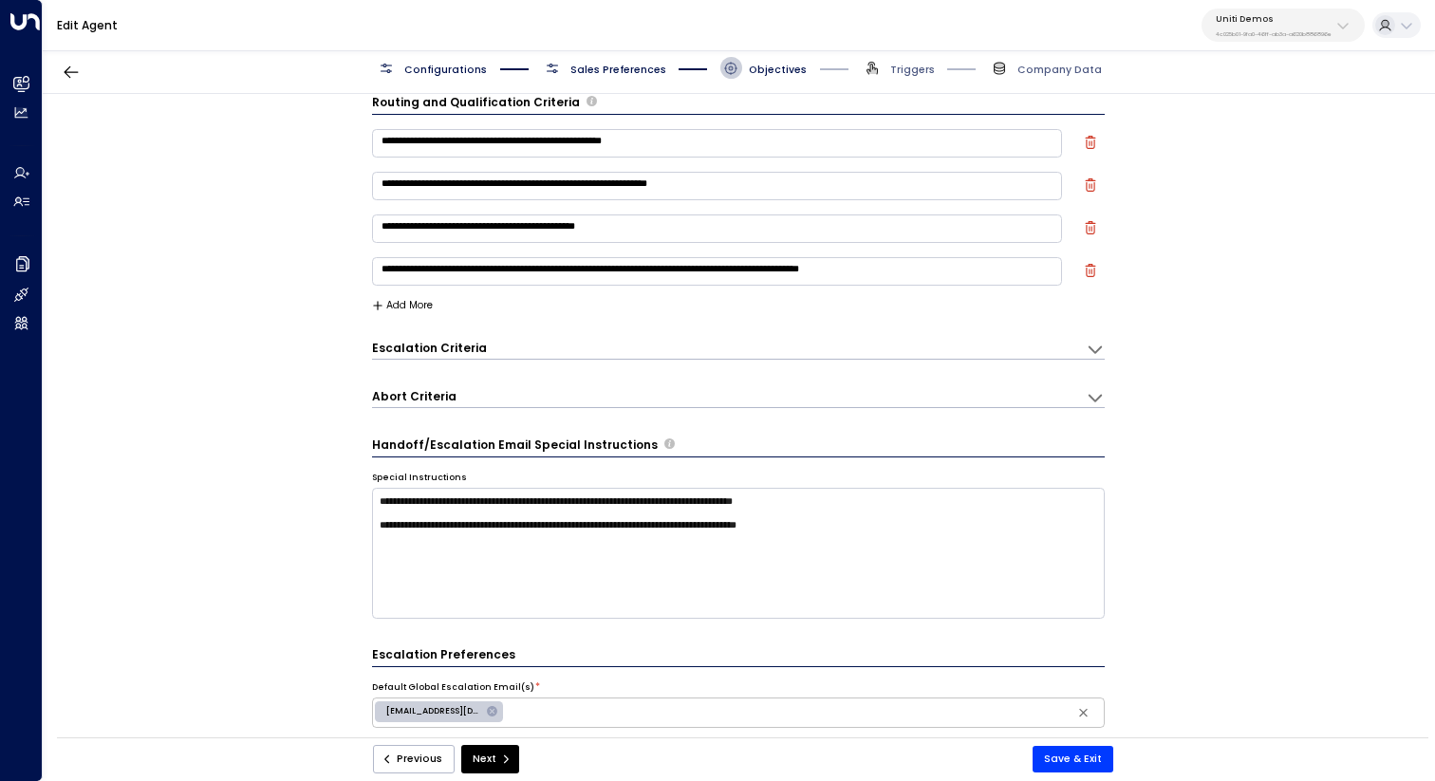
scroll to position [0, 0]
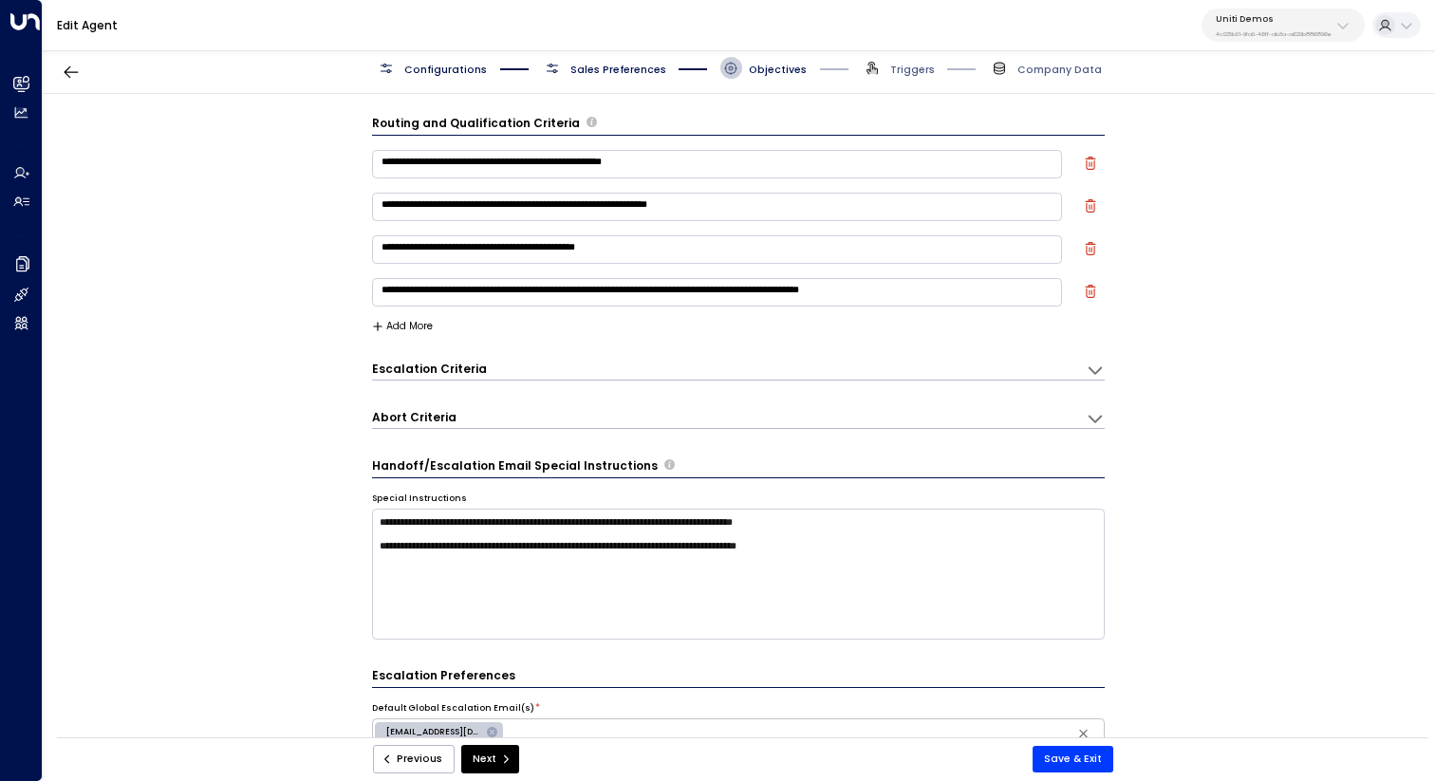
click at [461, 75] on span "Configurations" at bounding box center [445, 70] width 83 height 14
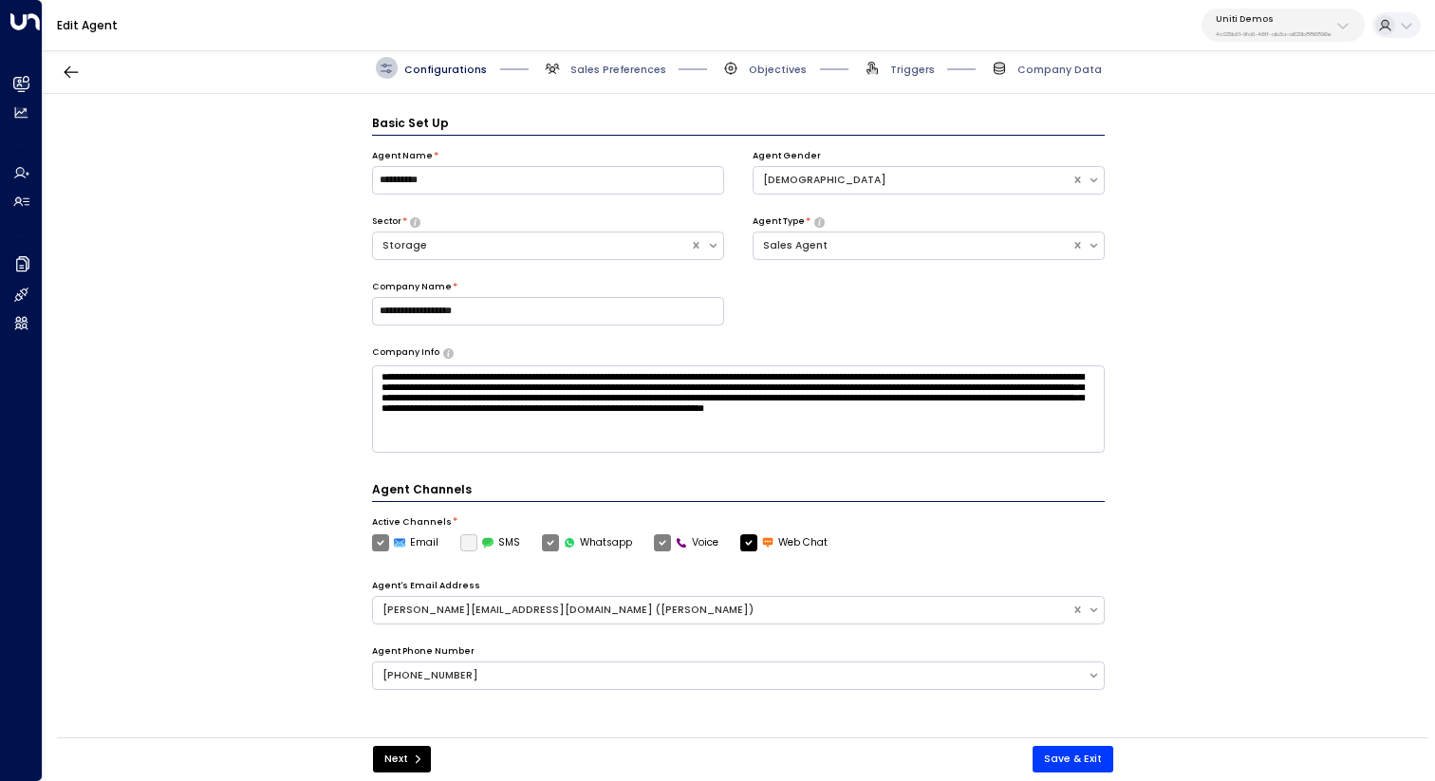
click at [115, 270] on div "**********" at bounding box center [739, 420] width 1392 height 653
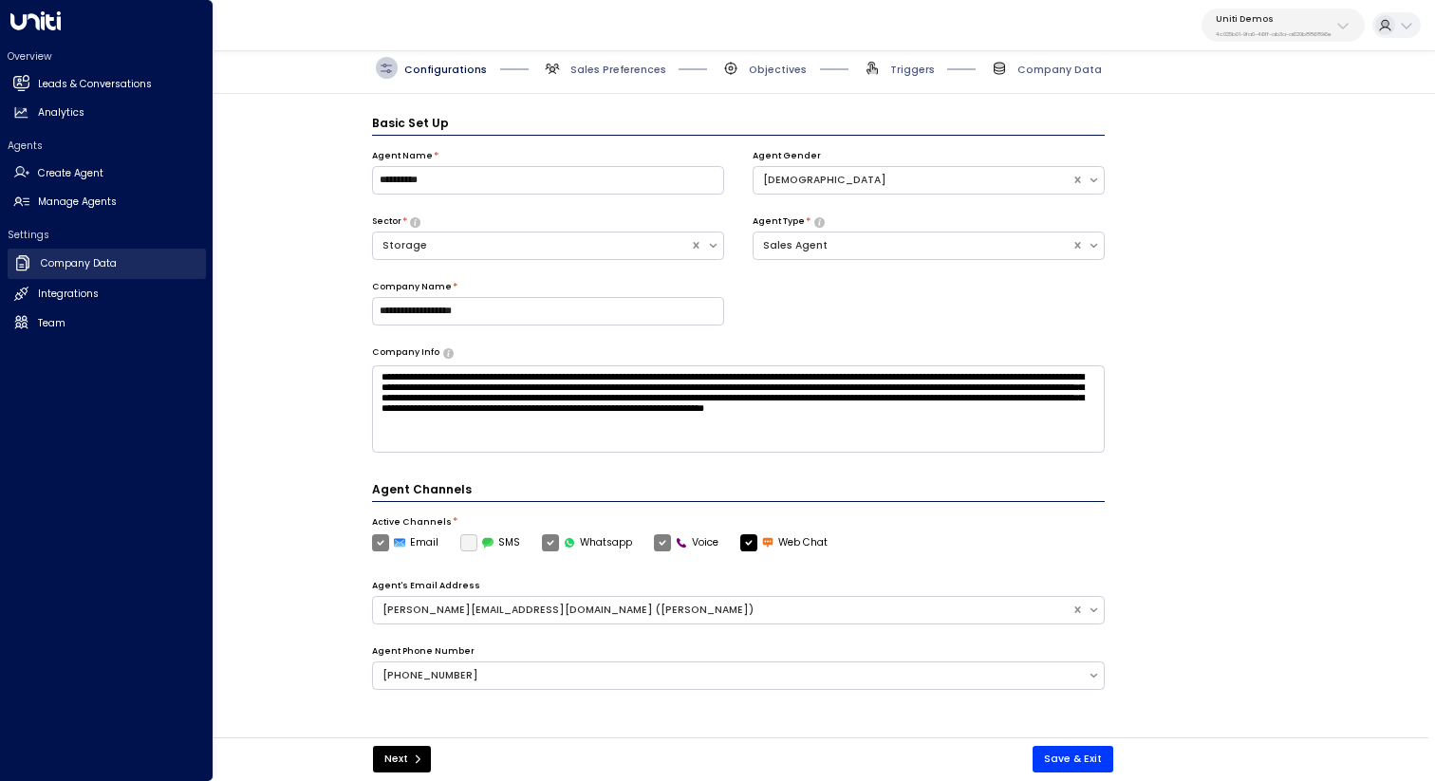
click at [107, 264] on h2 "Company Data" at bounding box center [79, 263] width 76 height 15
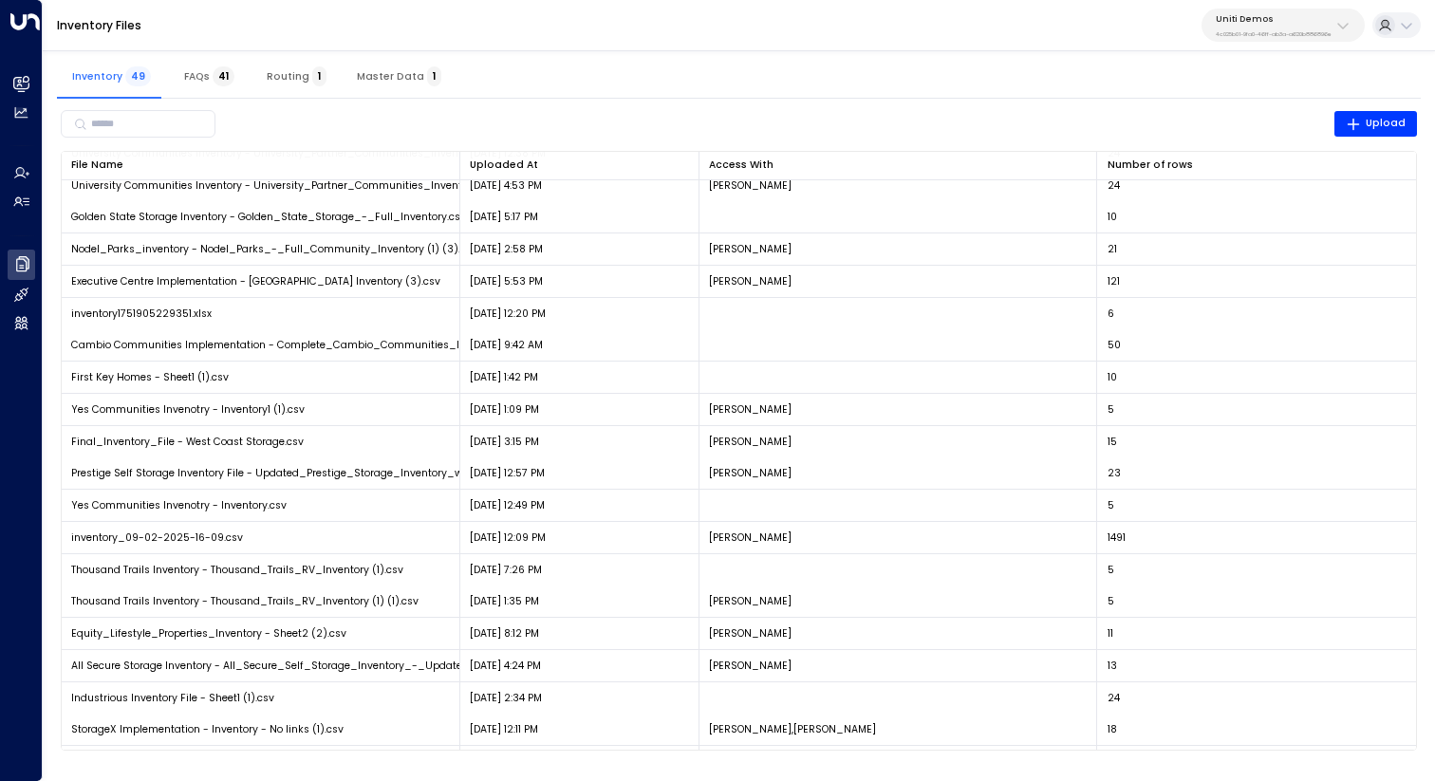
scroll to position [621, 0]
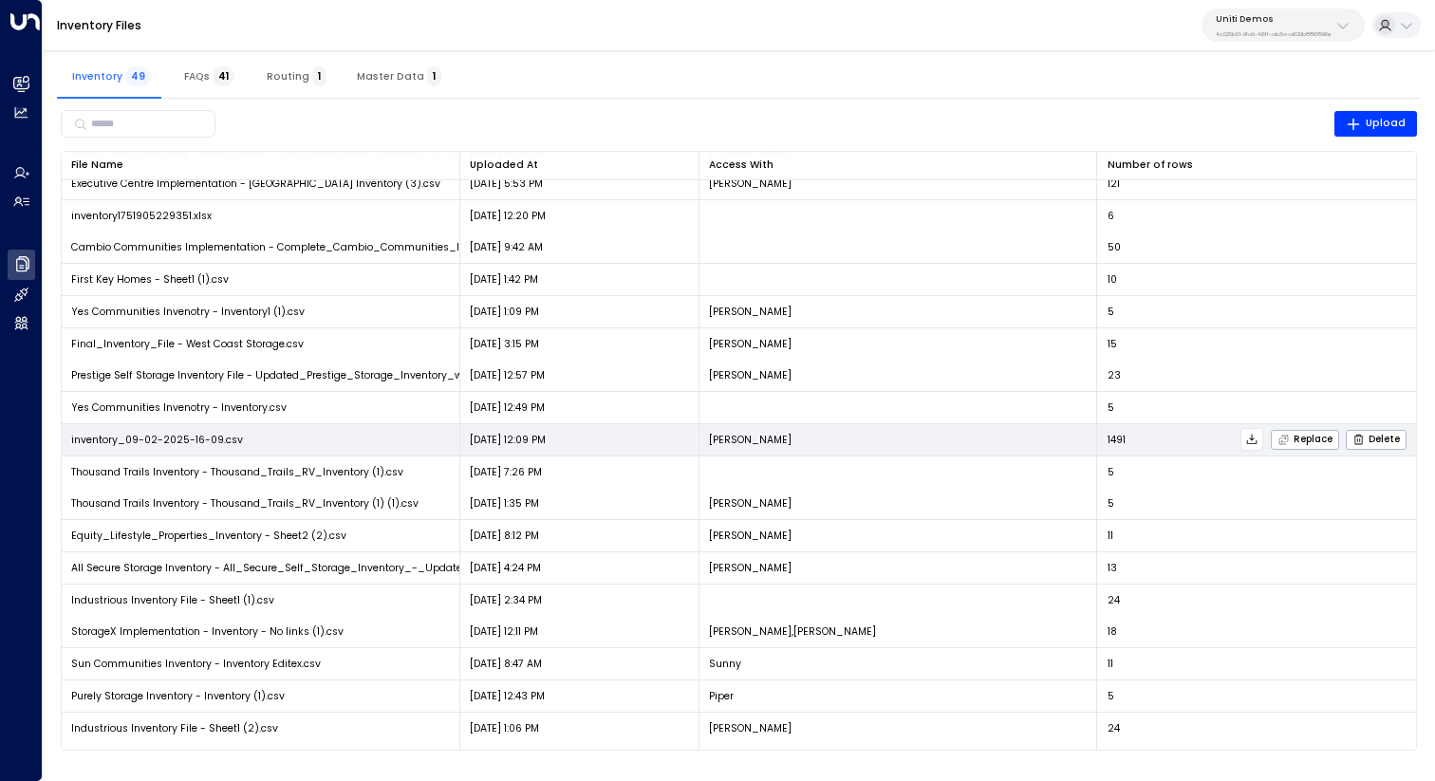
click at [1252, 440] on icon at bounding box center [1252, 439] width 13 height 13
